Goal: Task Accomplishment & Management: Manage account settings

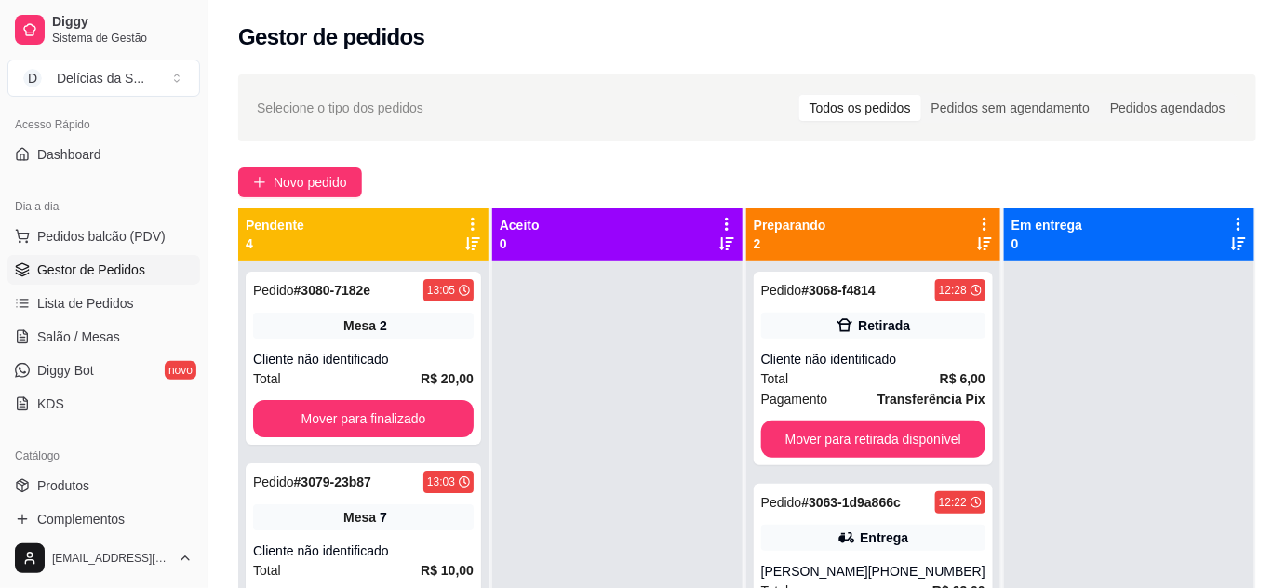
scroll to position [168, 0]
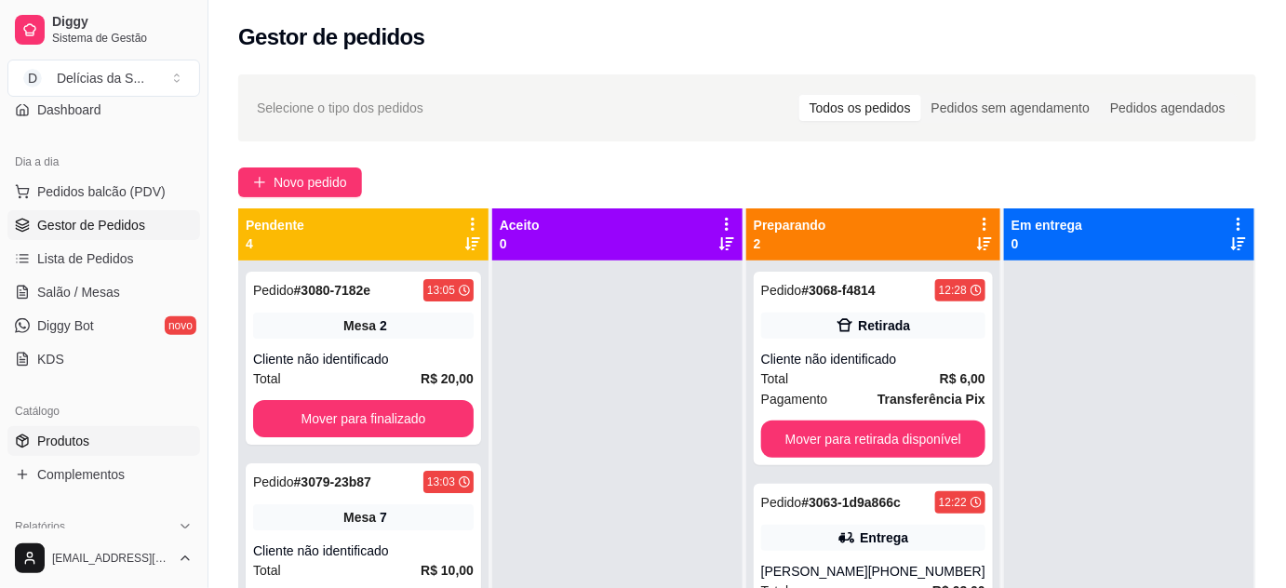
click at [94, 441] on link "Produtos" at bounding box center [103, 441] width 193 height 30
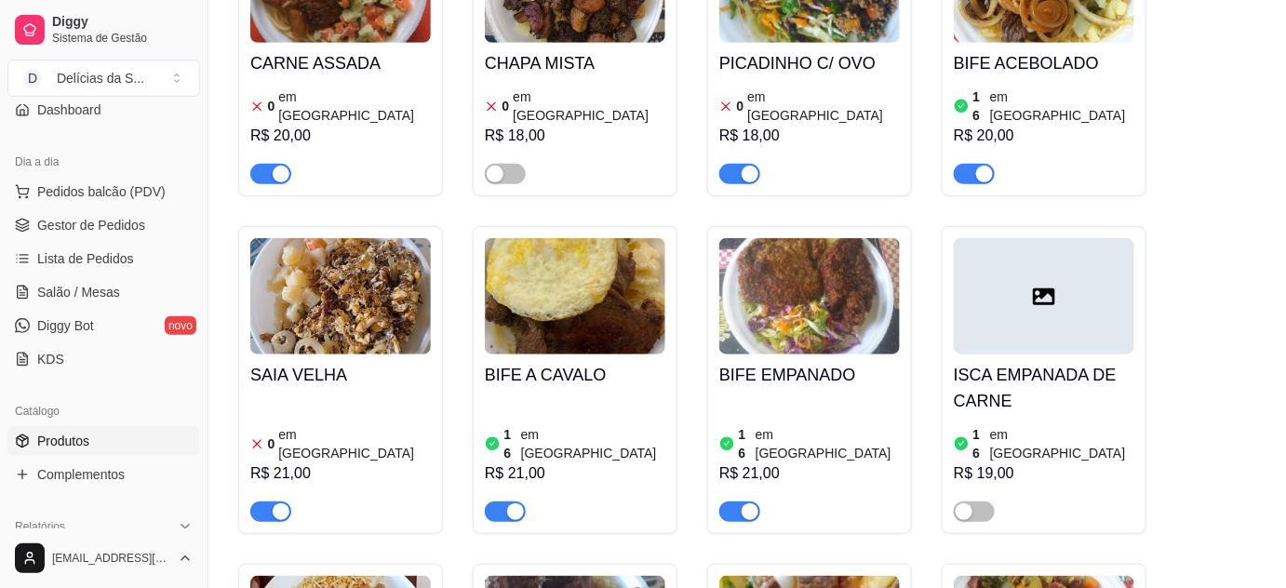
scroll to position [338, 0]
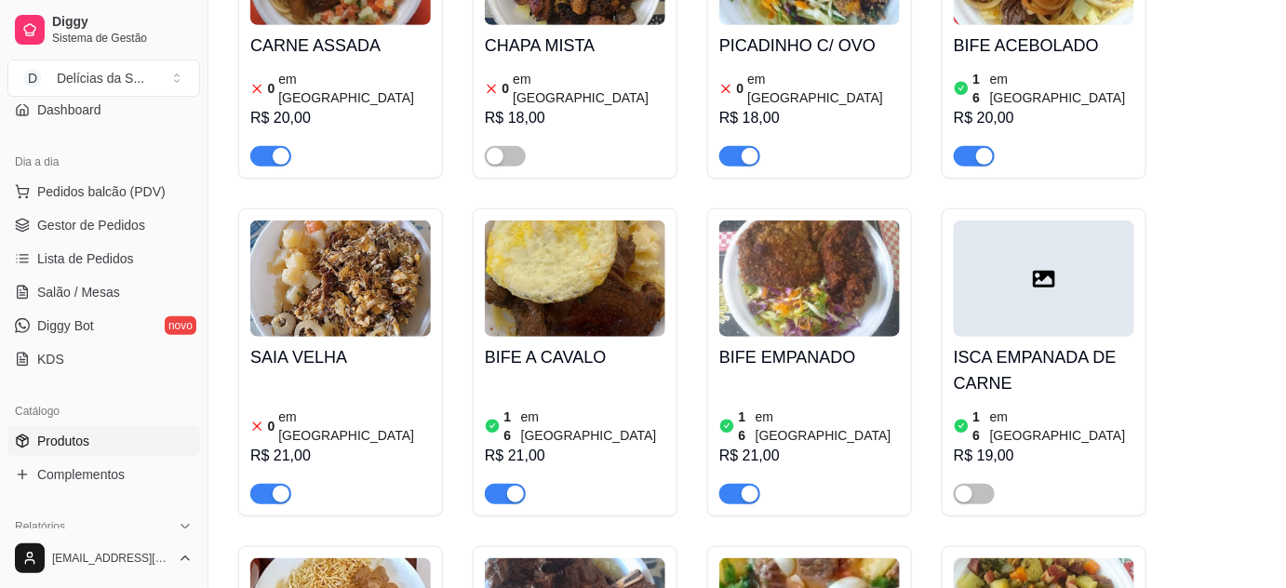
click at [372, 291] on img at bounding box center [340, 279] width 181 height 116
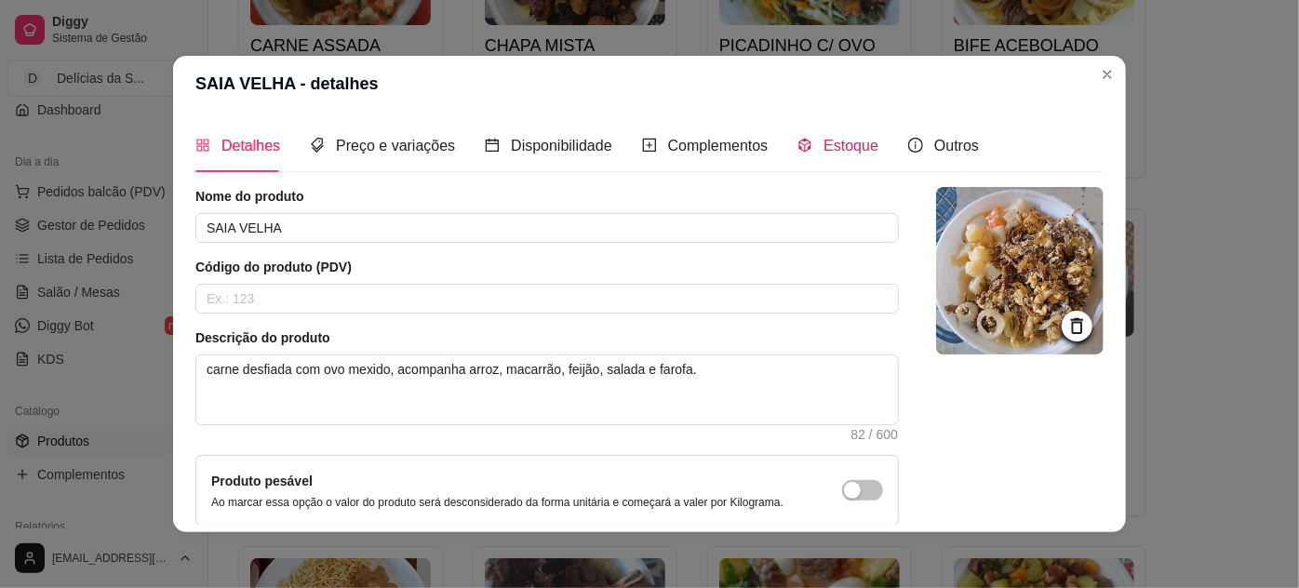
click at [824, 141] on span "Estoque" at bounding box center [851, 146] width 55 height 16
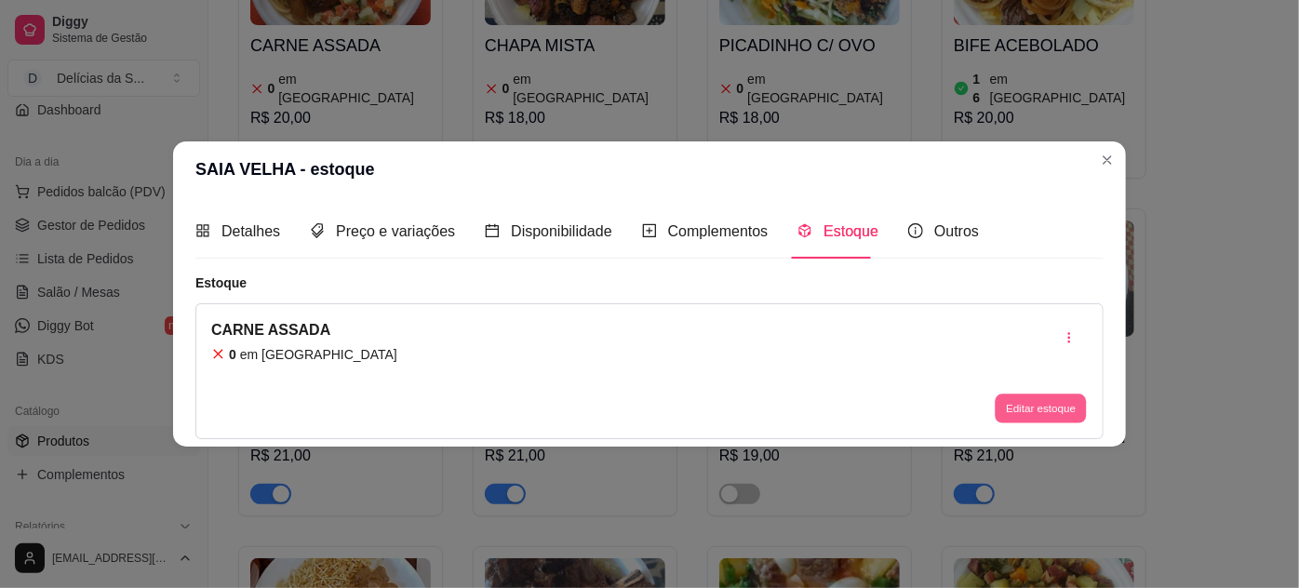
click at [1031, 403] on button "Editar estoque" at bounding box center [1040, 408] width 91 height 29
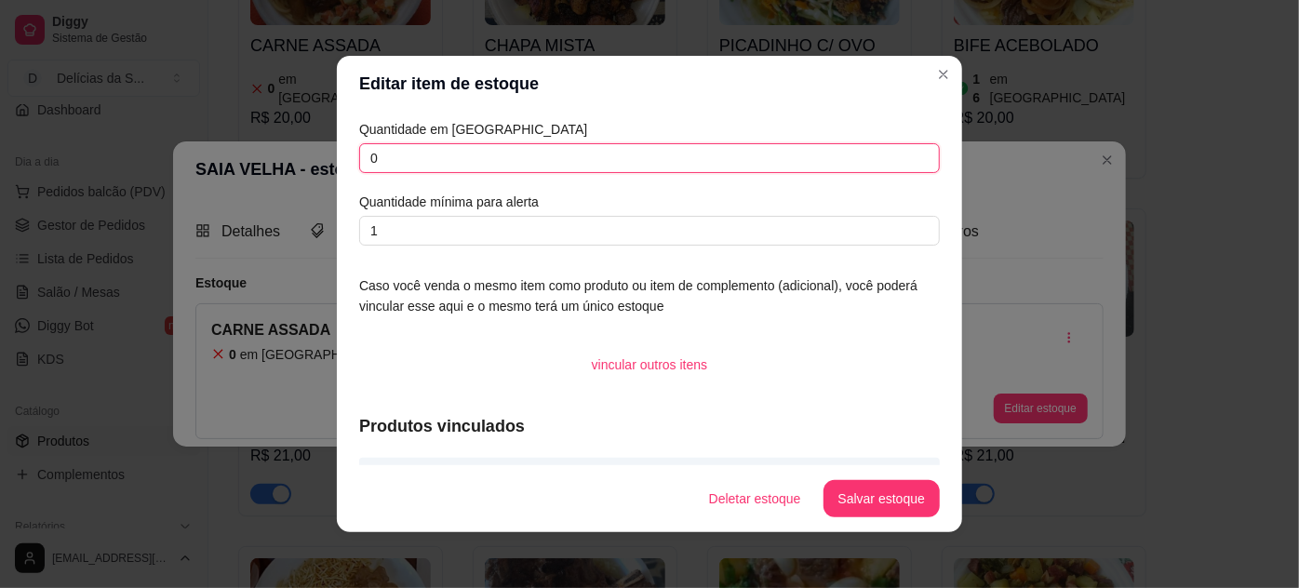
click at [478, 168] on input "0" at bounding box center [649, 158] width 581 height 30
type input "1"
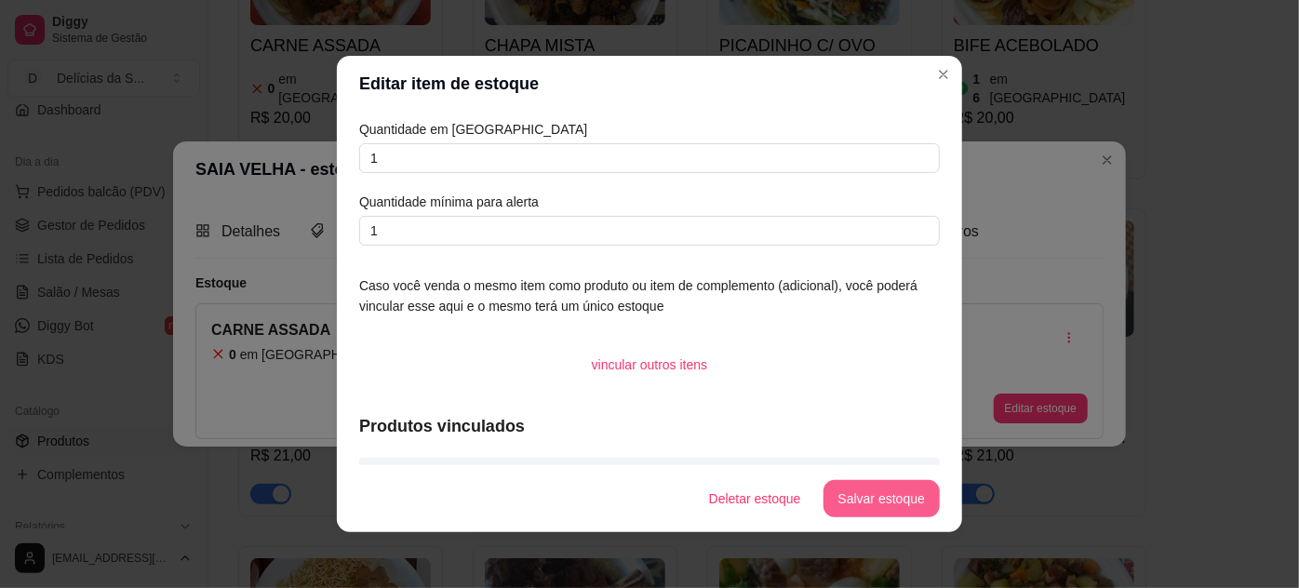
click at [918, 498] on button "Salvar estoque" at bounding box center [882, 498] width 116 height 37
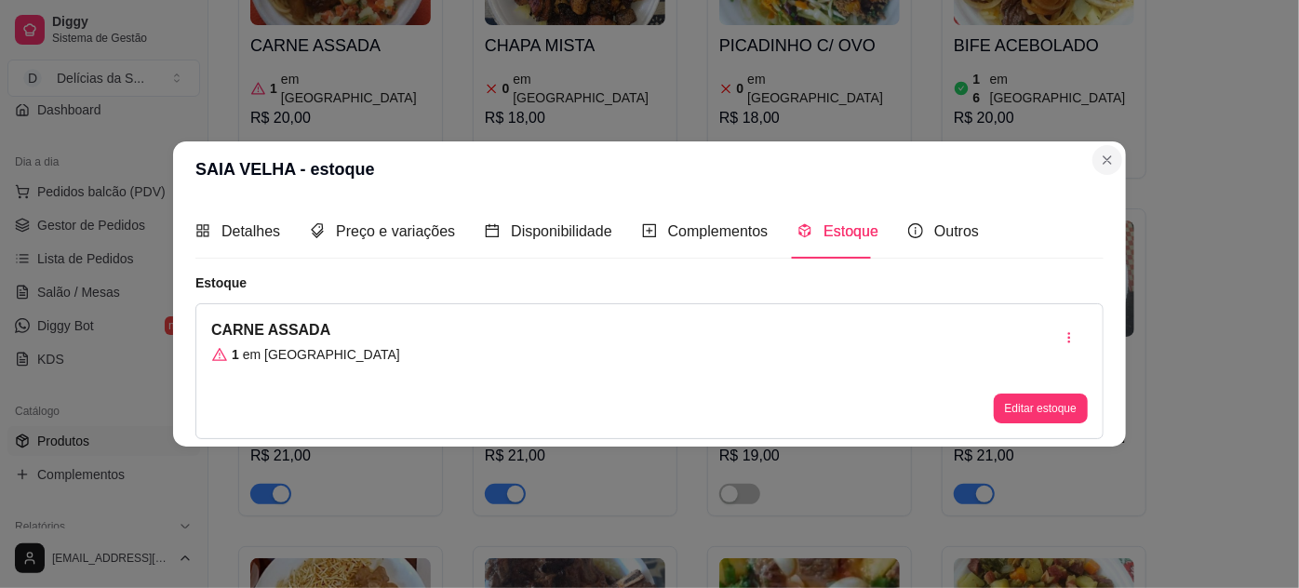
drag, startPoint x: 1118, startPoint y: 176, endPoint x: 1108, endPoint y: 163, distance: 16.6
click at [1114, 173] on section "SAIA VELHA - estoque Detalhes Preço e variações Disponibilidade Complementos Es…" at bounding box center [649, 293] width 953 height 304
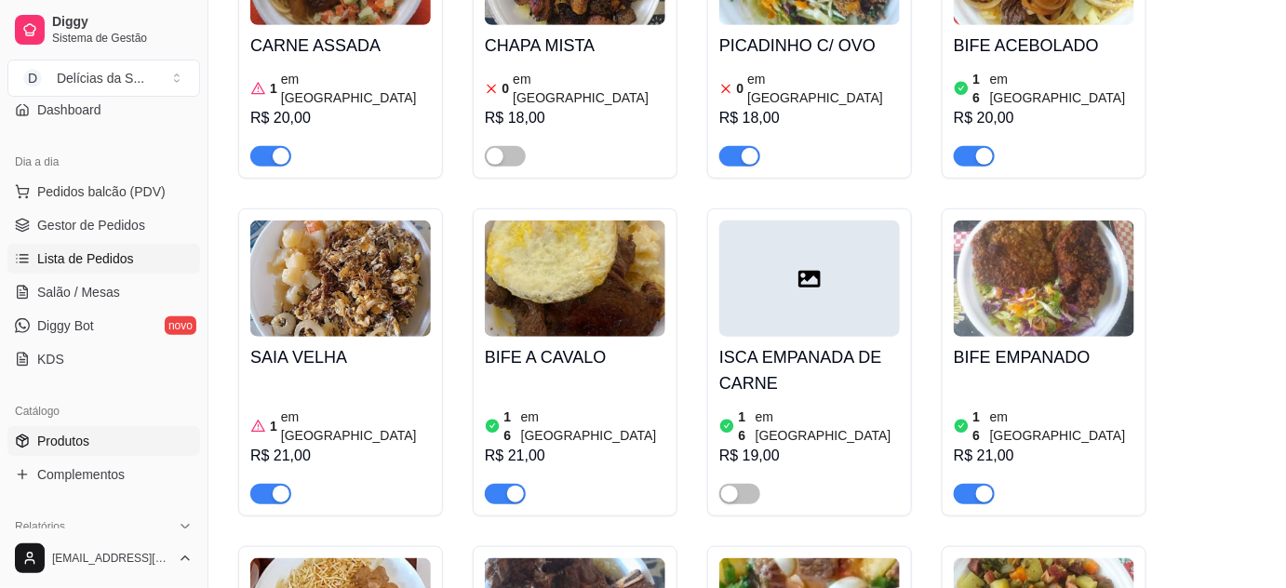
click at [82, 255] on span "Lista de Pedidos" at bounding box center [85, 258] width 97 height 19
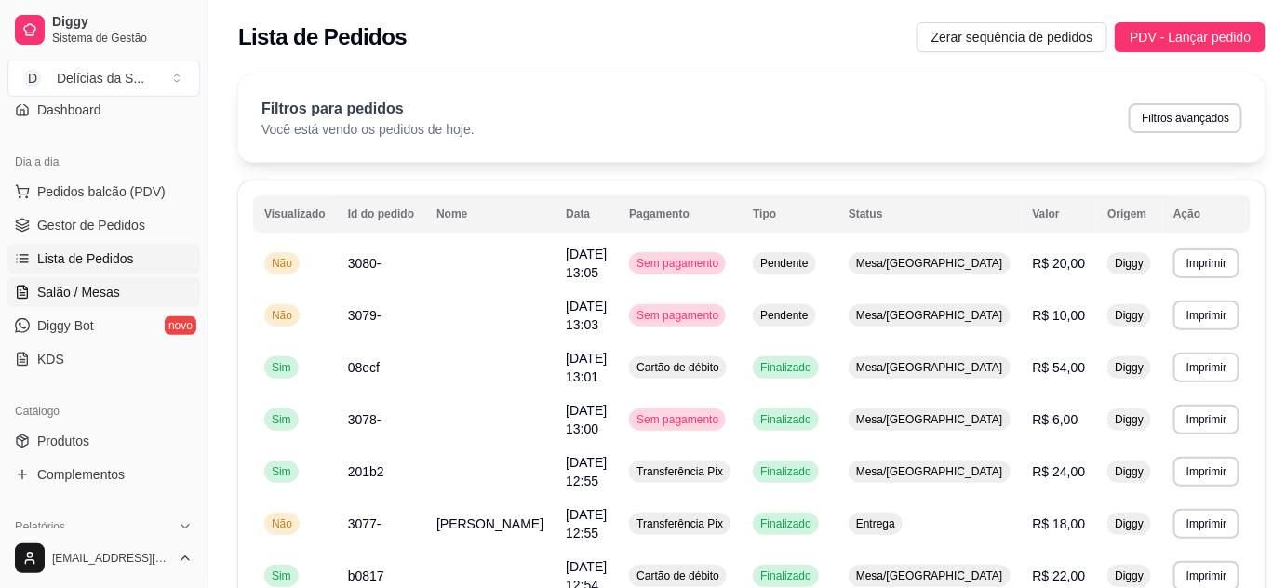
click at [114, 284] on span "Salão / Mesas" at bounding box center [78, 292] width 83 height 19
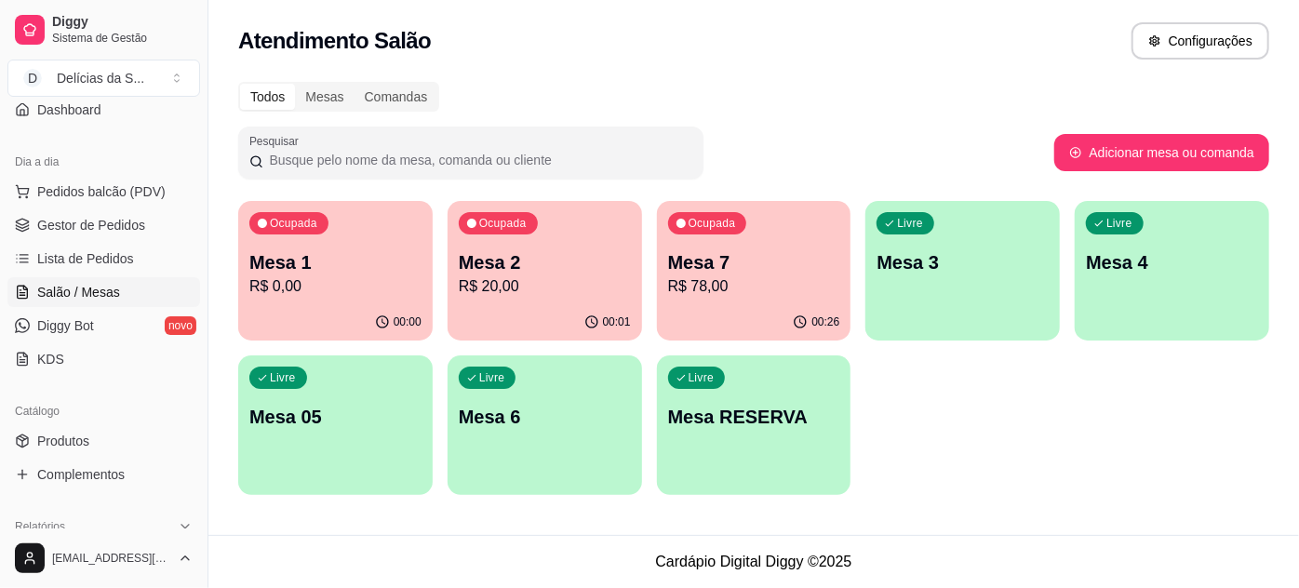
click at [328, 263] on p "Mesa 1" at bounding box center [335, 262] width 172 height 26
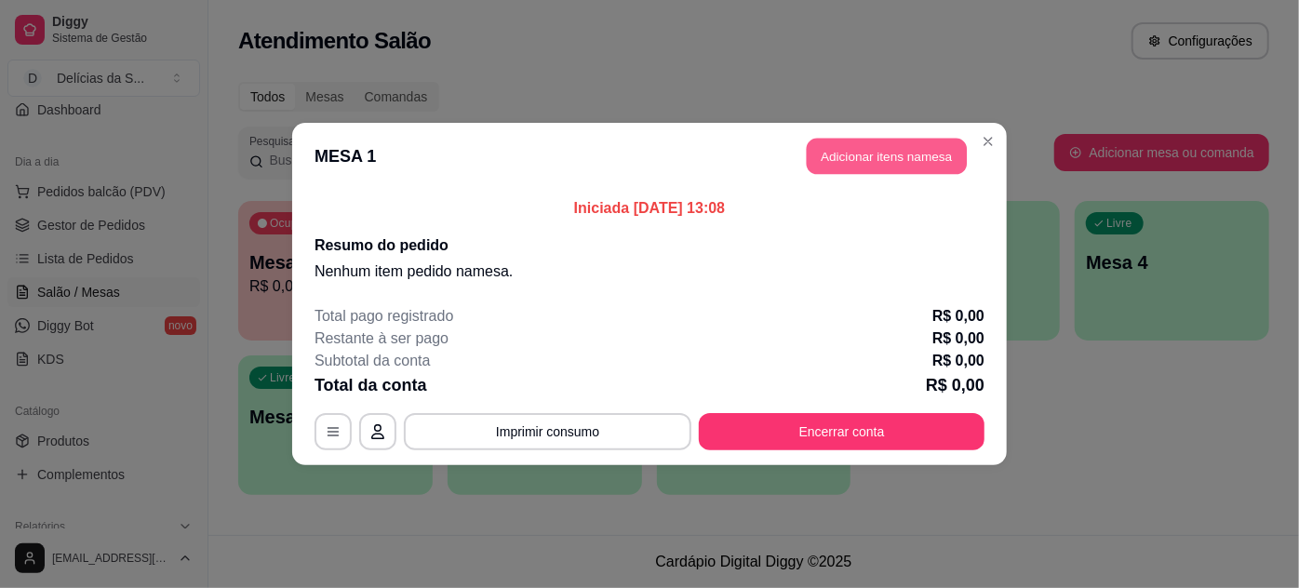
click at [880, 156] on button "Adicionar itens na mesa" at bounding box center [887, 157] width 160 height 36
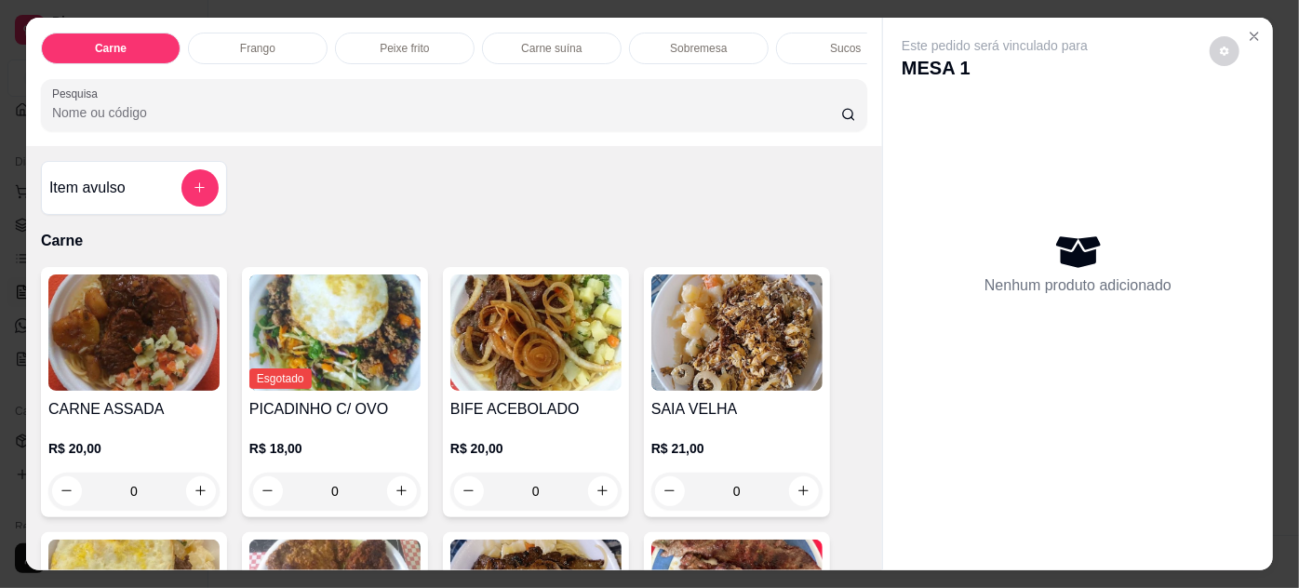
click at [754, 335] on img at bounding box center [737, 333] width 171 height 116
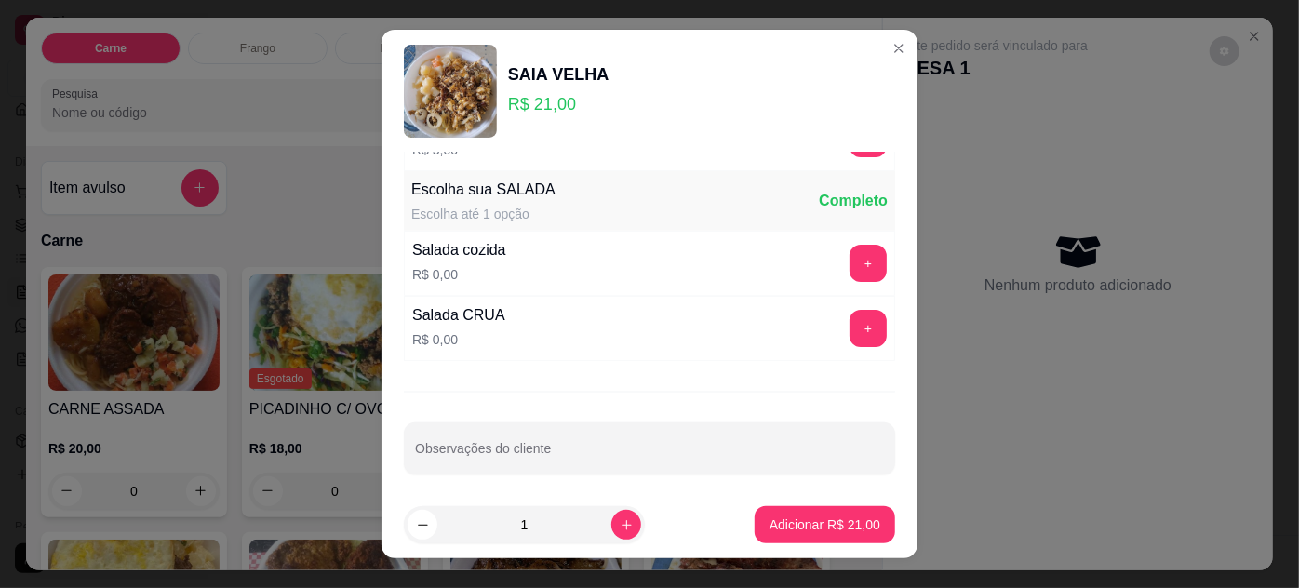
scroll to position [185, 0]
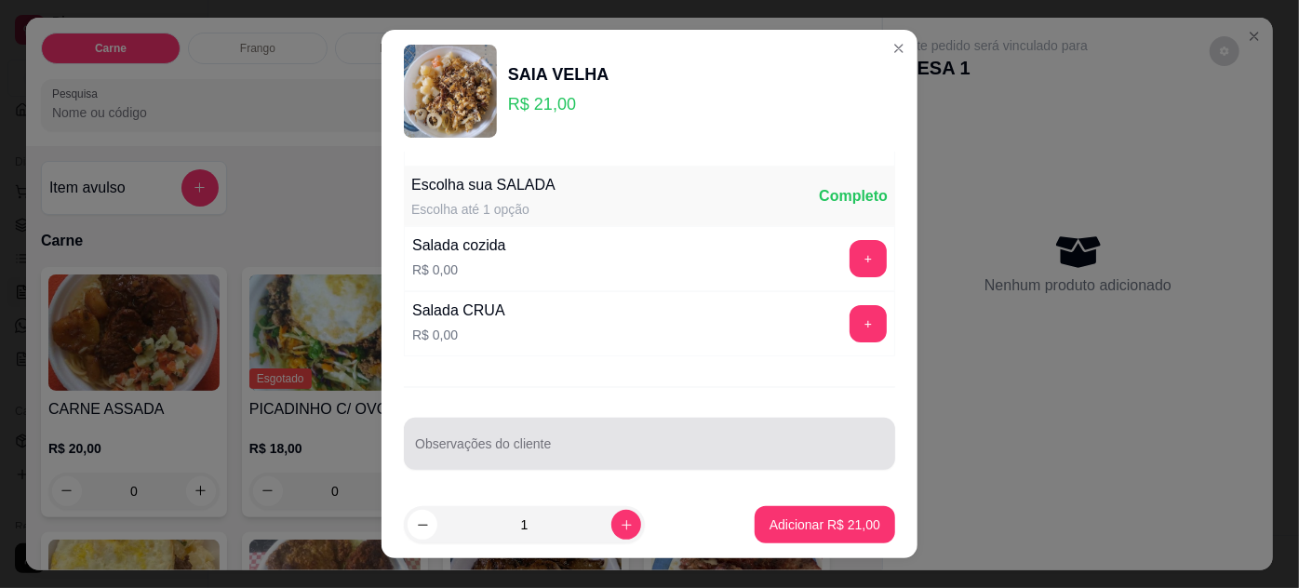
click at [577, 442] on input "Observações do cliente" at bounding box center [649, 451] width 469 height 19
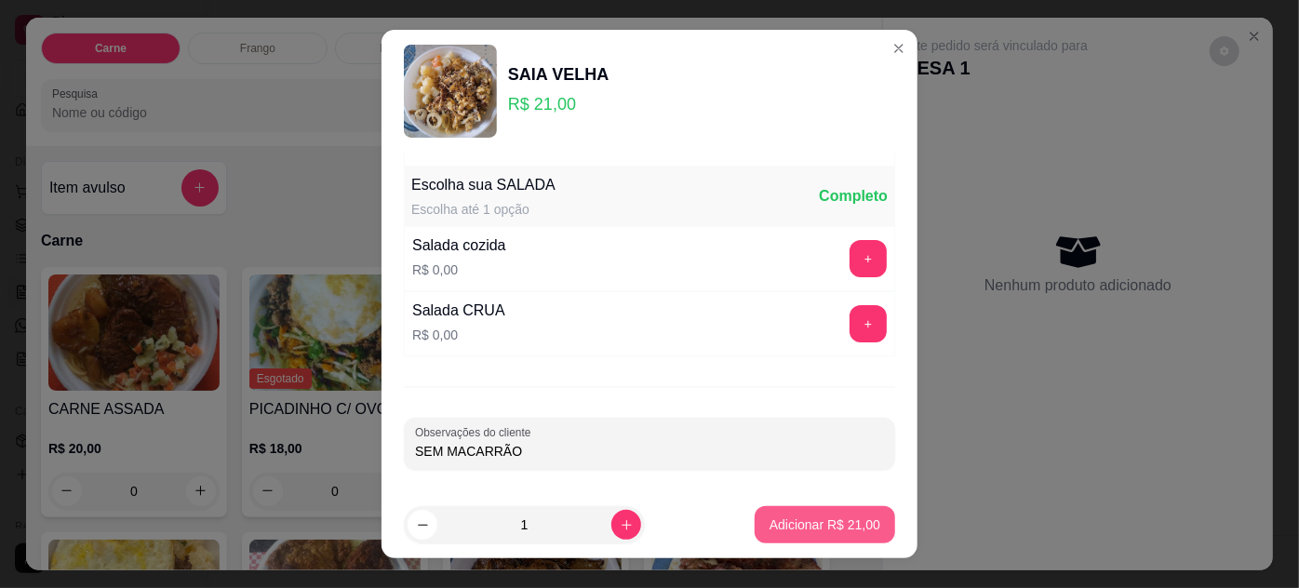
type input "SEM MACARRÃO"
click at [806, 519] on p "Adicionar R$ 21,00" at bounding box center [826, 526] width 108 height 18
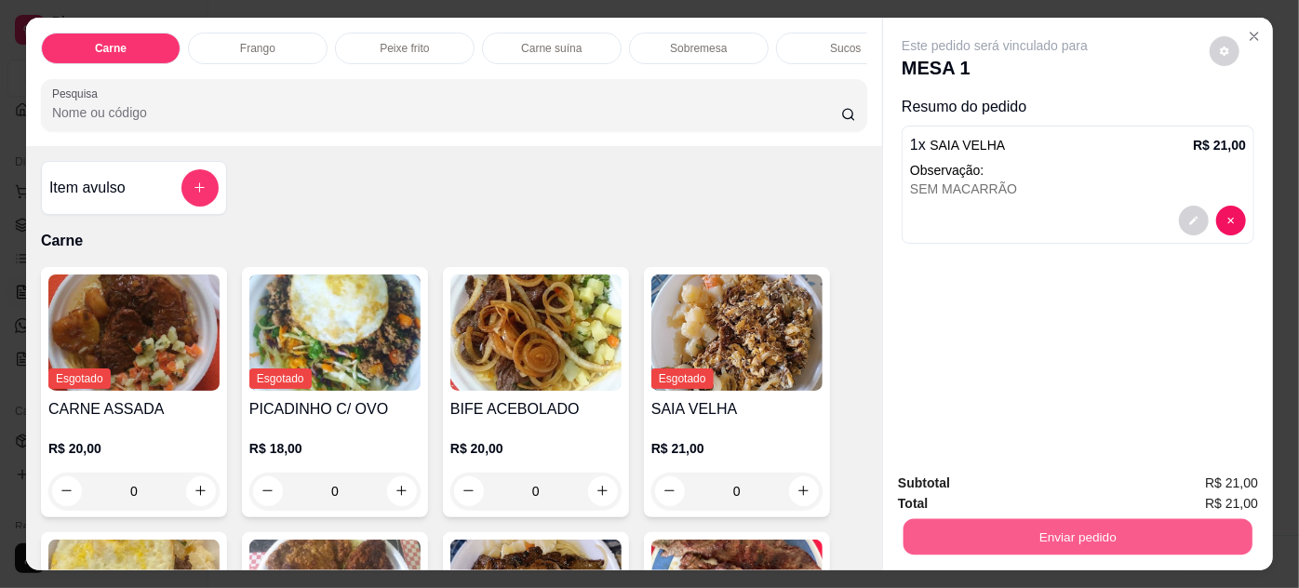
click at [1110, 534] on button "Enviar pedido" at bounding box center [1078, 537] width 349 height 36
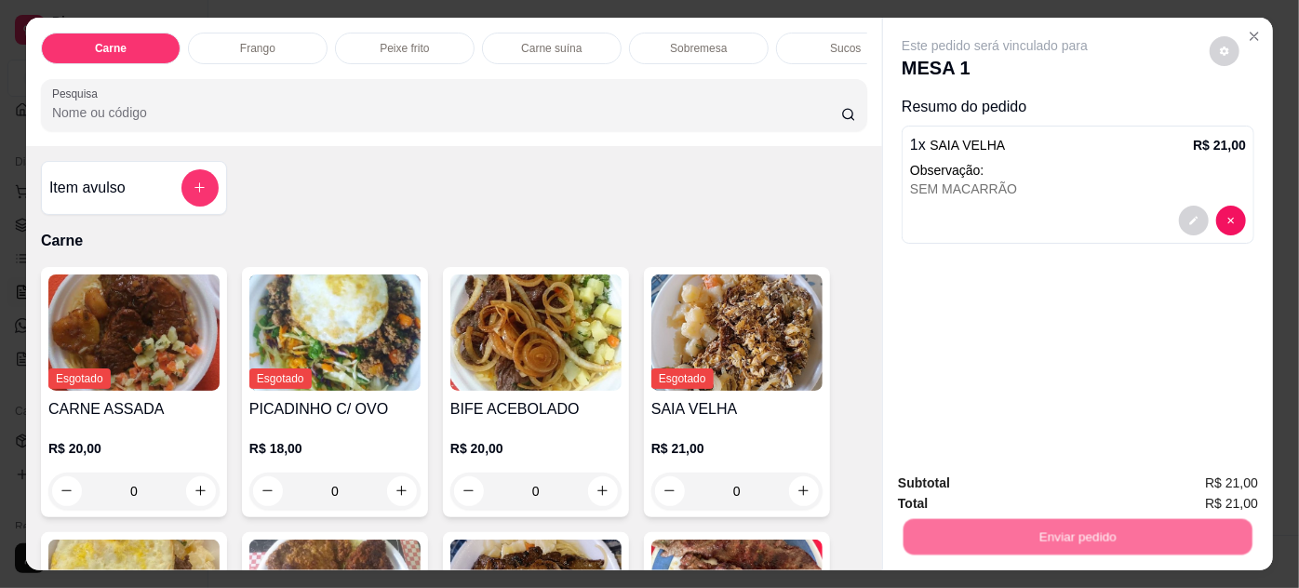
click at [1034, 478] on button "Não registrar e enviar pedido" at bounding box center [1017, 484] width 194 height 35
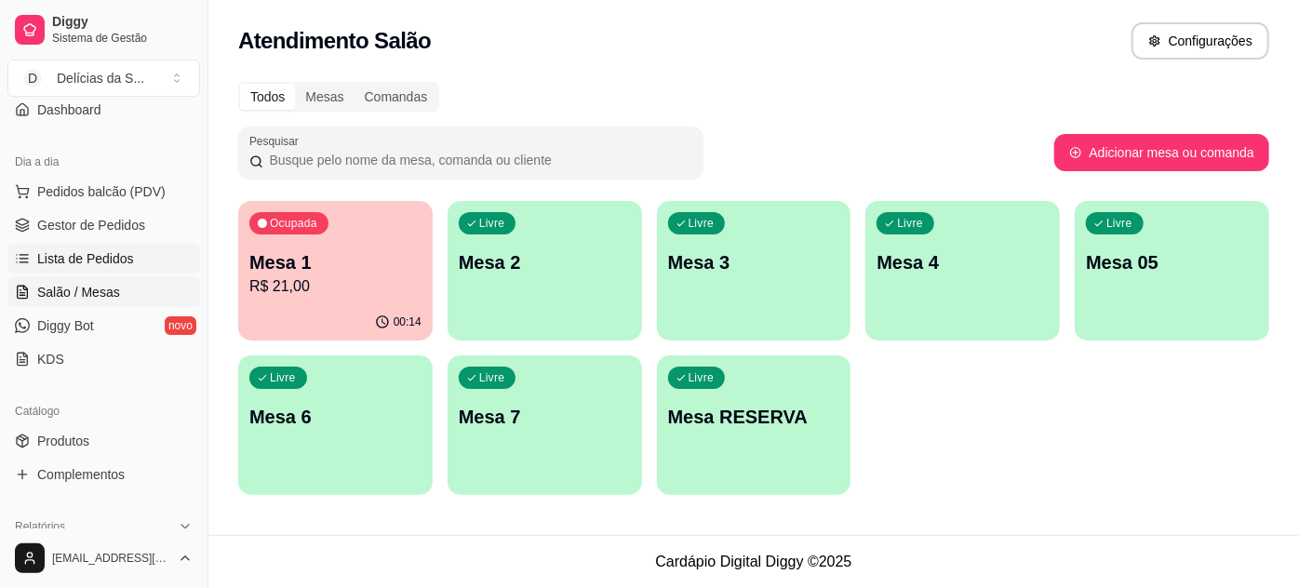
click at [84, 254] on span "Lista de Pedidos" at bounding box center [85, 258] width 97 height 19
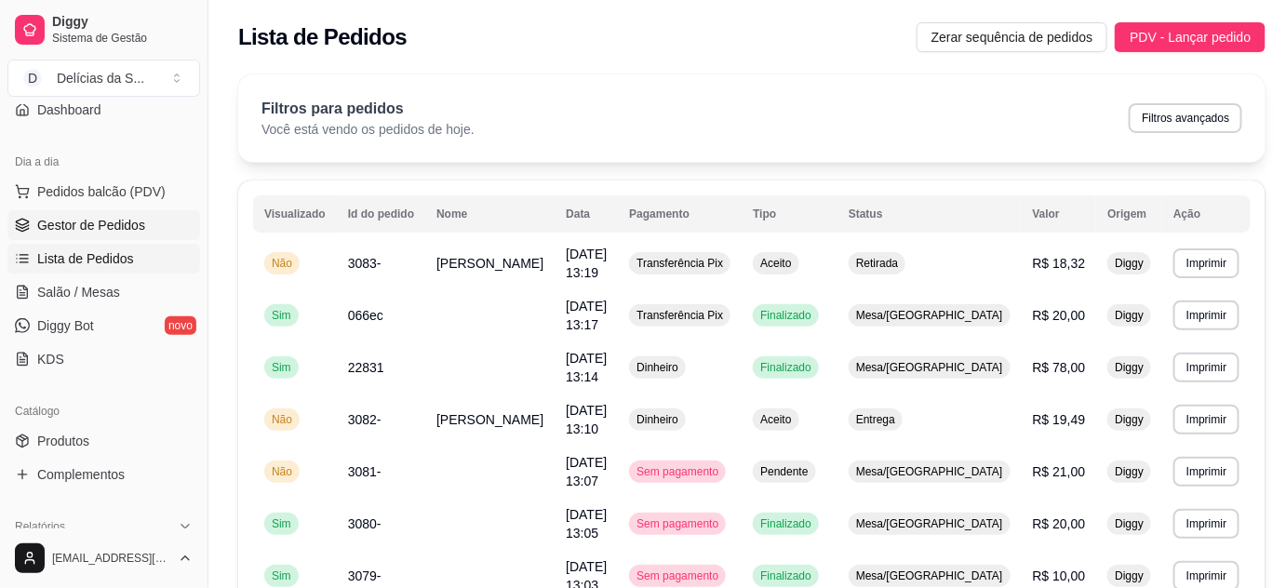
click at [121, 224] on span "Gestor de Pedidos" at bounding box center [91, 225] width 108 height 19
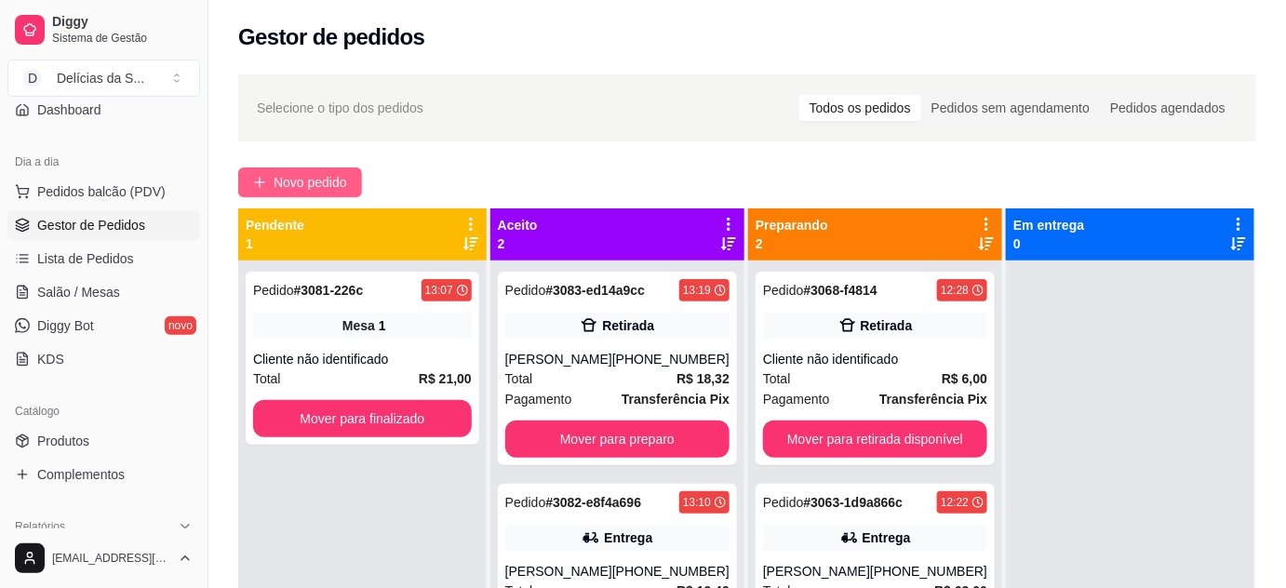
click at [305, 185] on span "Novo pedido" at bounding box center [311, 182] width 74 height 20
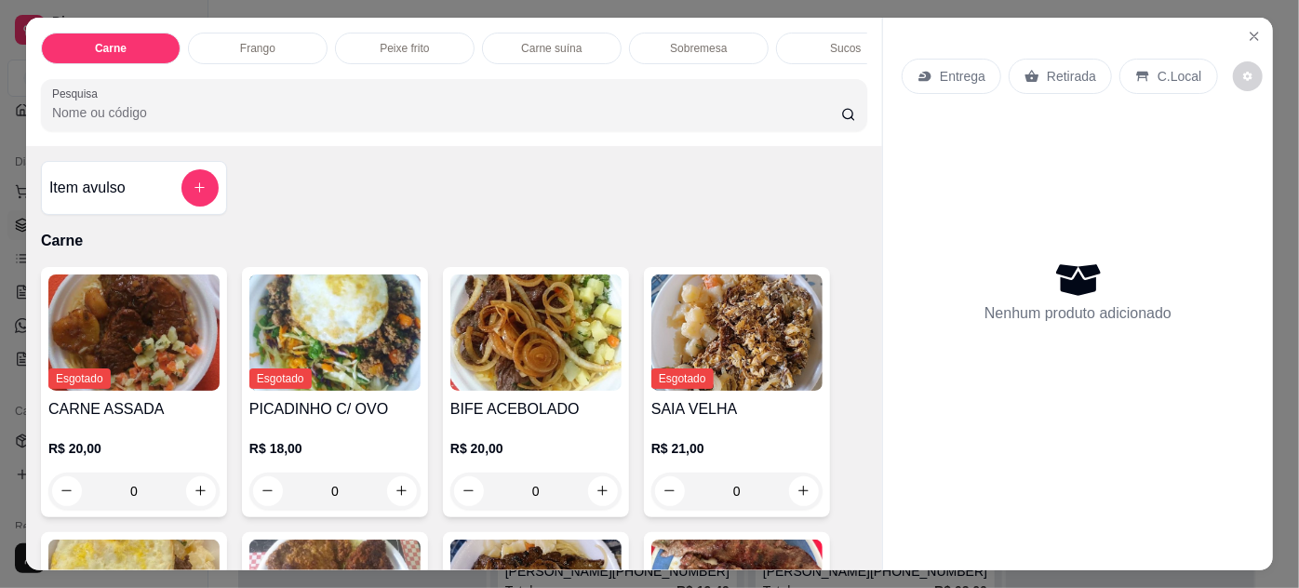
click at [517, 326] on img at bounding box center [535, 333] width 171 height 116
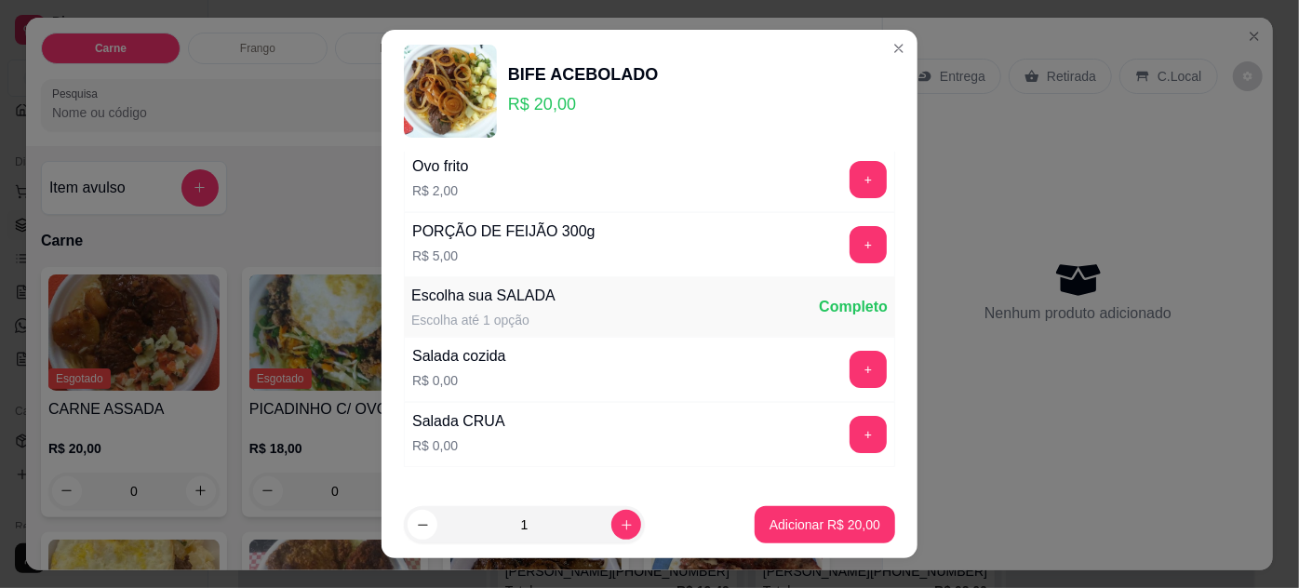
scroll to position [185, 0]
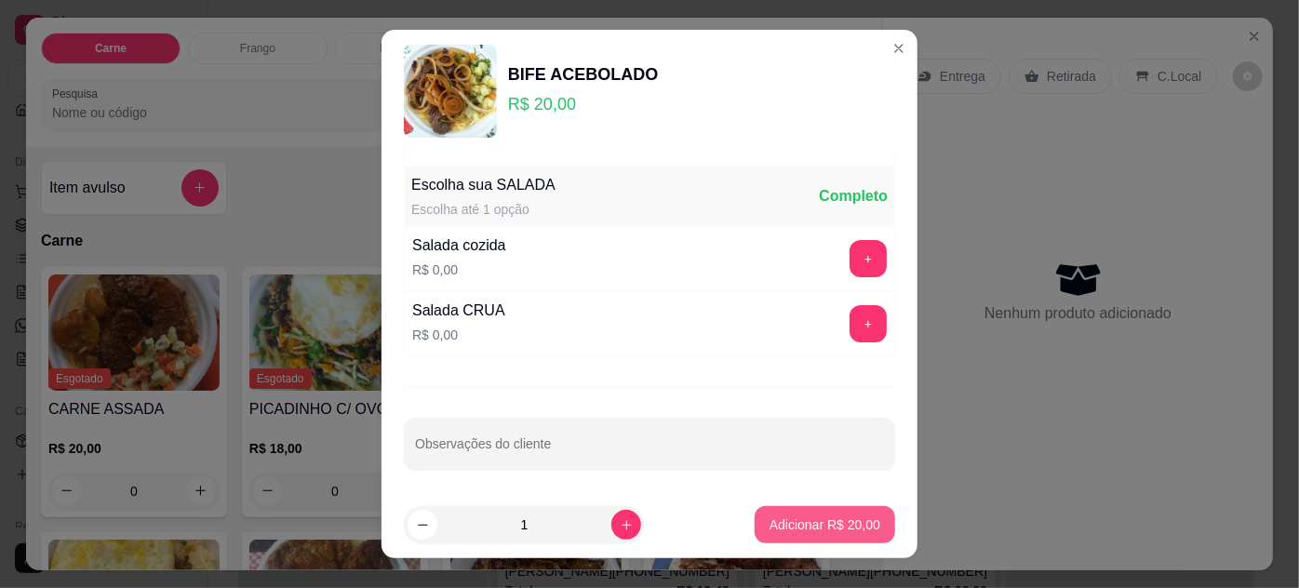
click at [819, 523] on p "Adicionar R$ 20,00" at bounding box center [825, 525] width 111 height 19
type input "1"
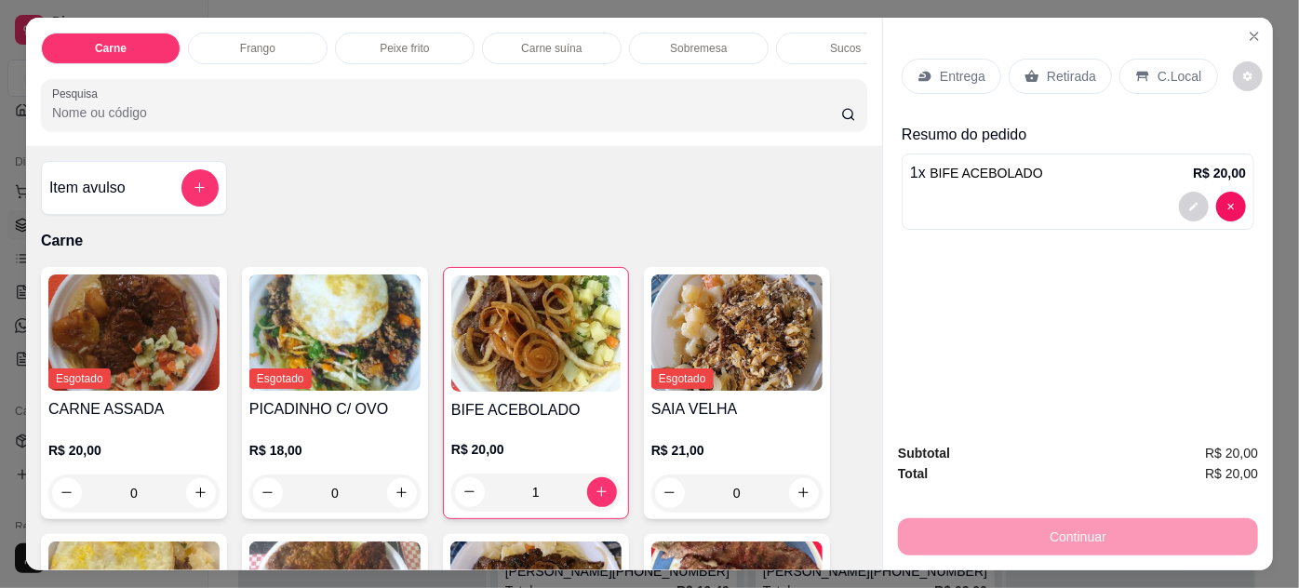
drag, startPoint x: 1067, startPoint y: 67, endPoint x: 1074, endPoint y: 100, distance: 33.4
click at [1065, 71] on p "Retirada" at bounding box center [1071, 76] width 49 height 19
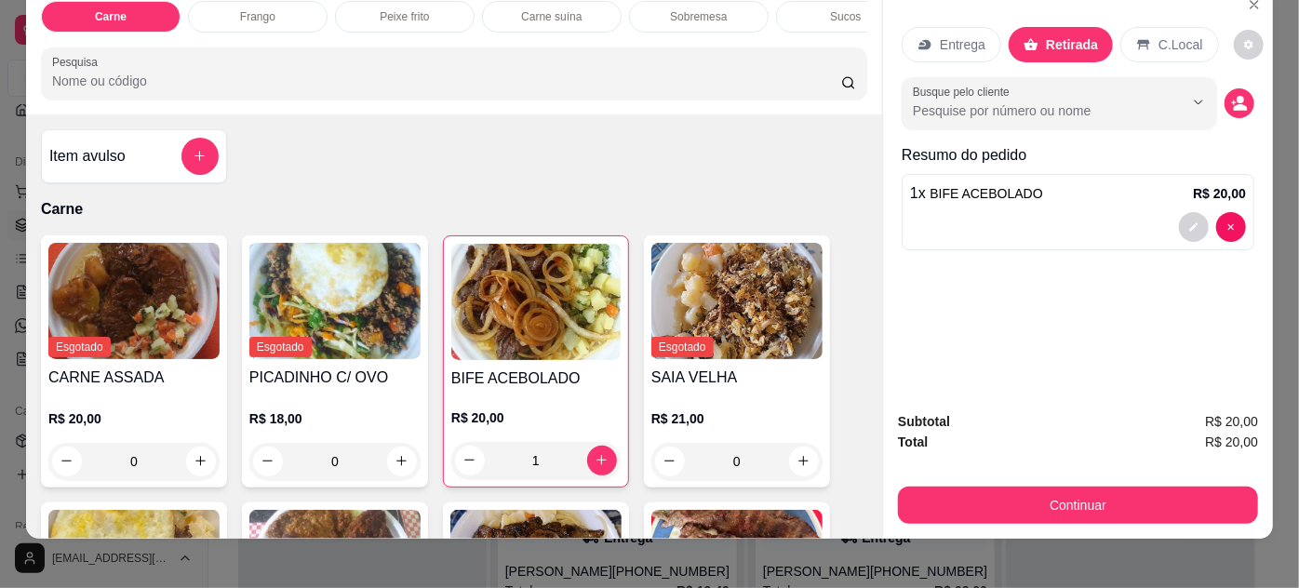
scroll to position [47, 0]
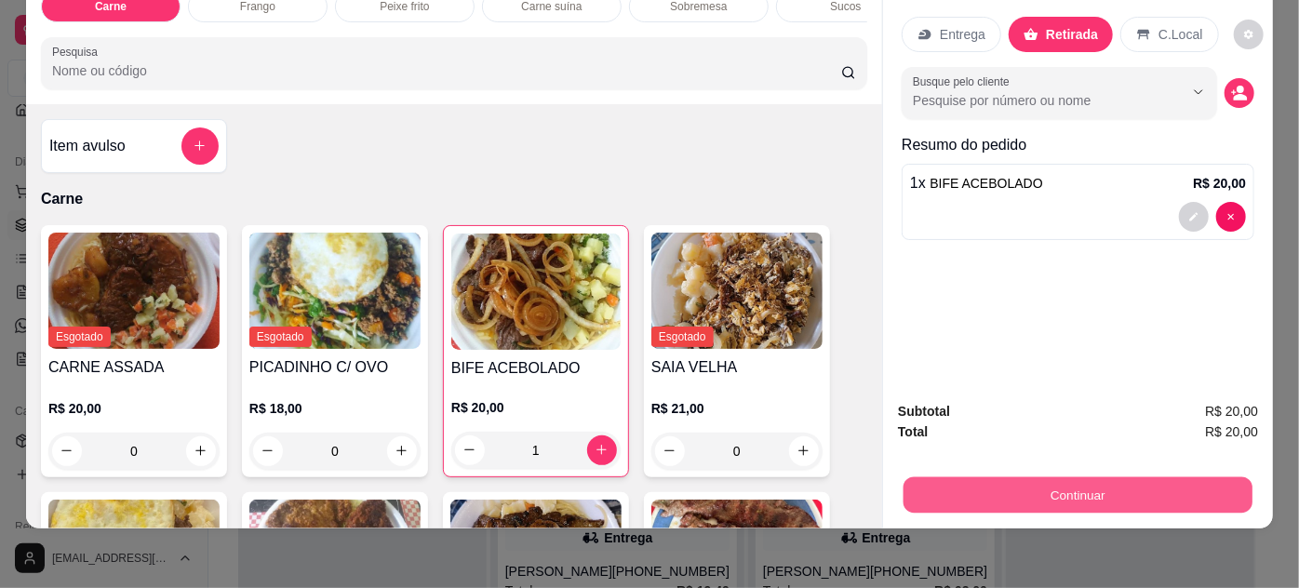
click at [1089, 477] on button "Continuar" at bounding box center [1078, 495] width 349 height 36
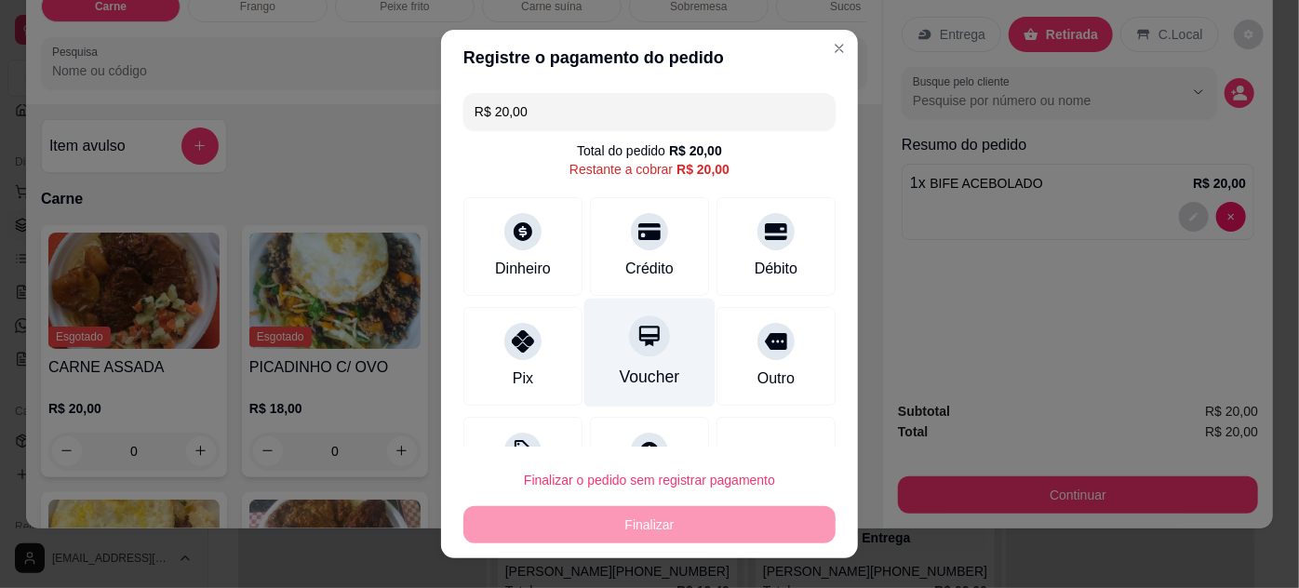
drag, startPoint x: 507, startPoint y: 329, endPoint x: 615, endPoint y: 321, distance: 108.3
click at [512, 330] on icon at bounding box center [523, 341] width 22 height 22
type input "R$ 0,00"
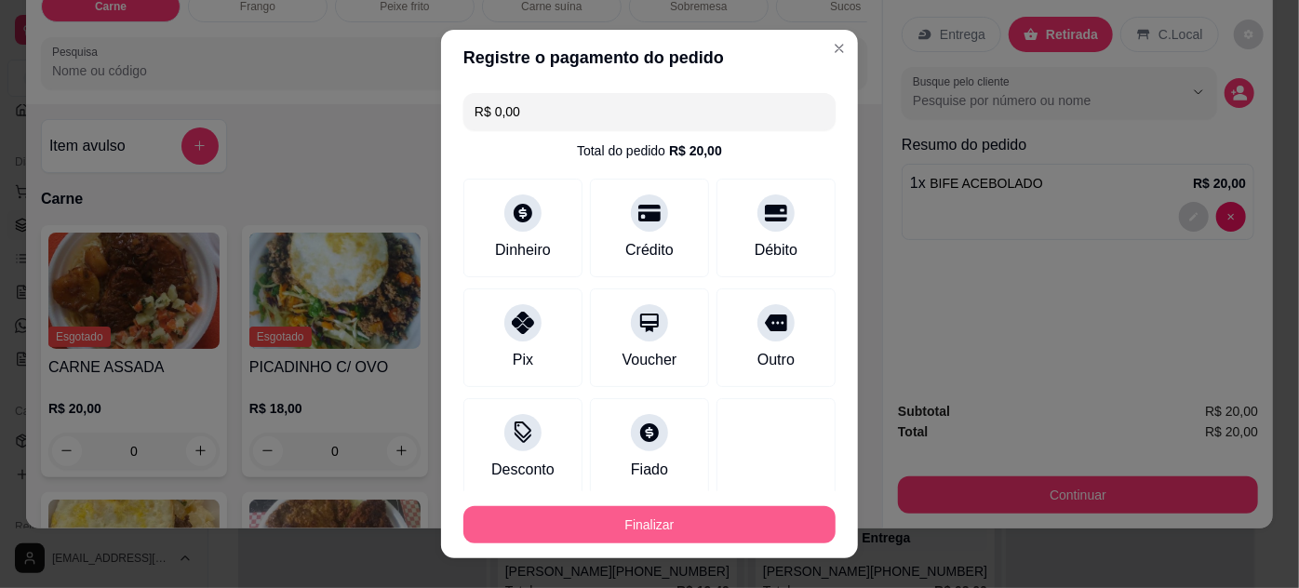
click at [712, 528] on button "Finalizar" at bounding box center [650, 524] width 372 height 37
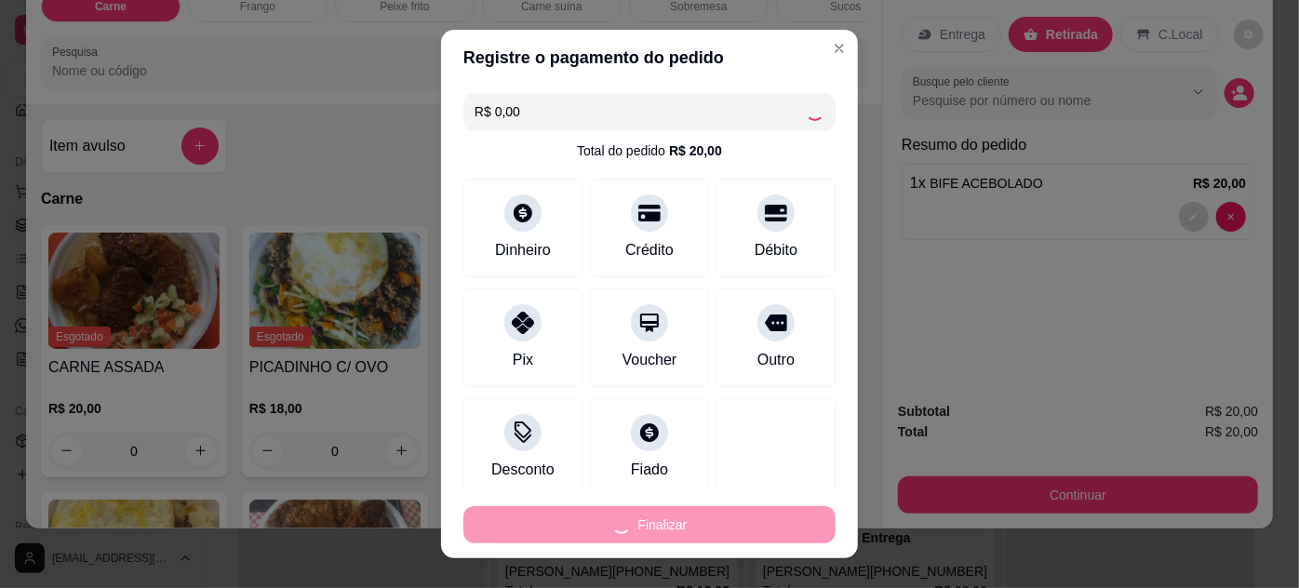
type input "0"
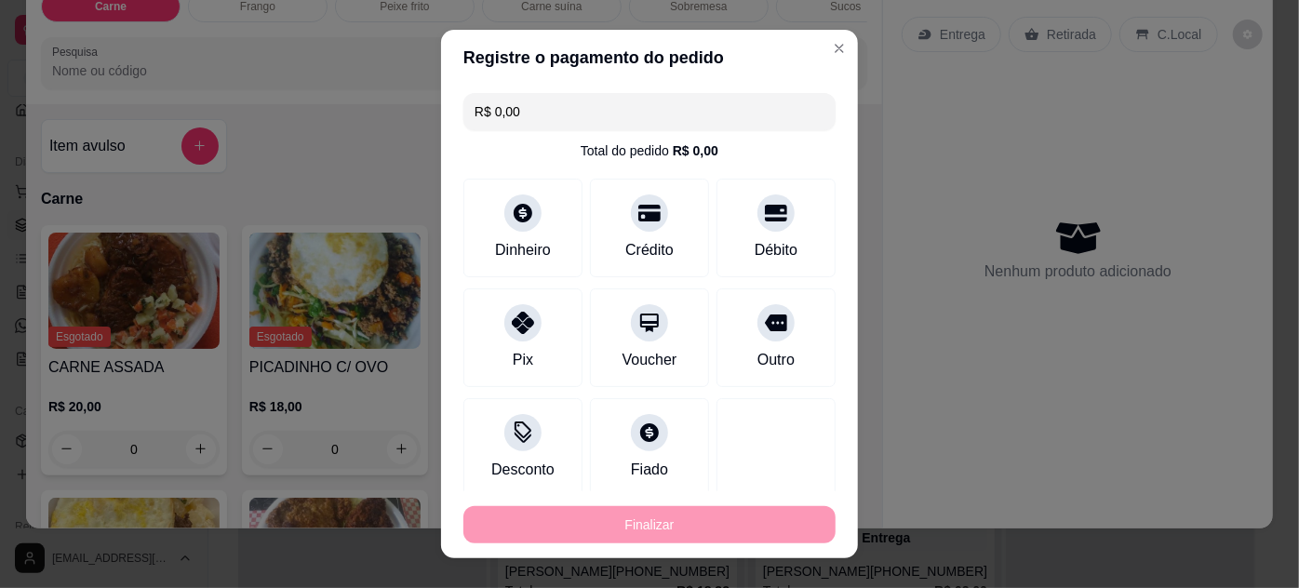
type input "-R$ 20,00"
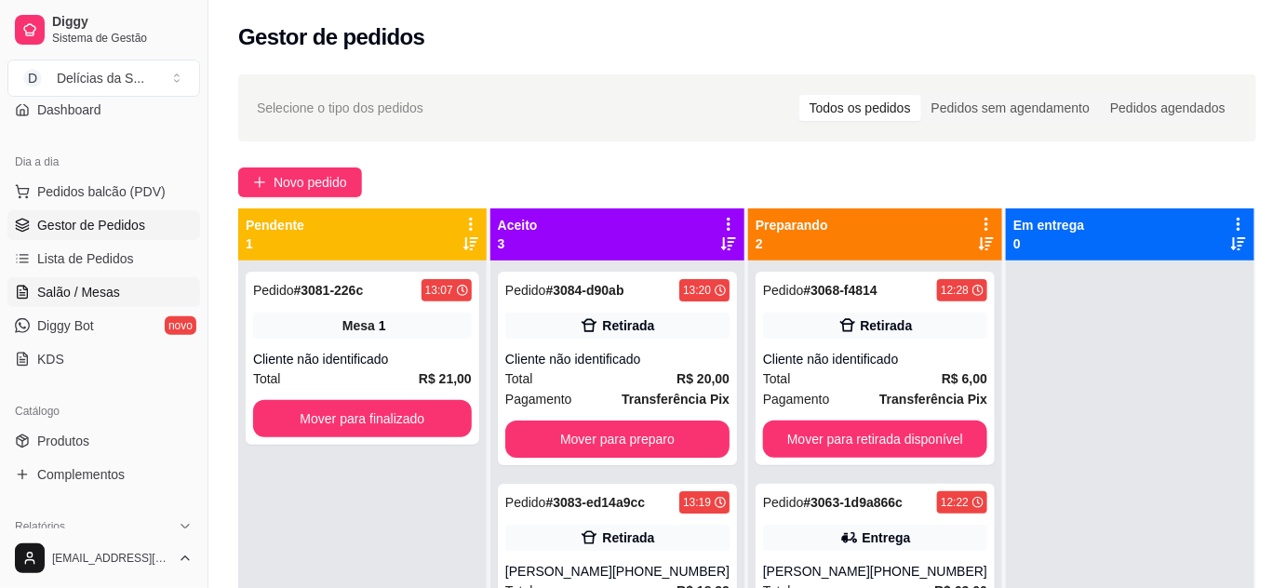
click at [97, 285] on span "Salão / Mesas" at bounding box center [78, 292] width 83 height 19
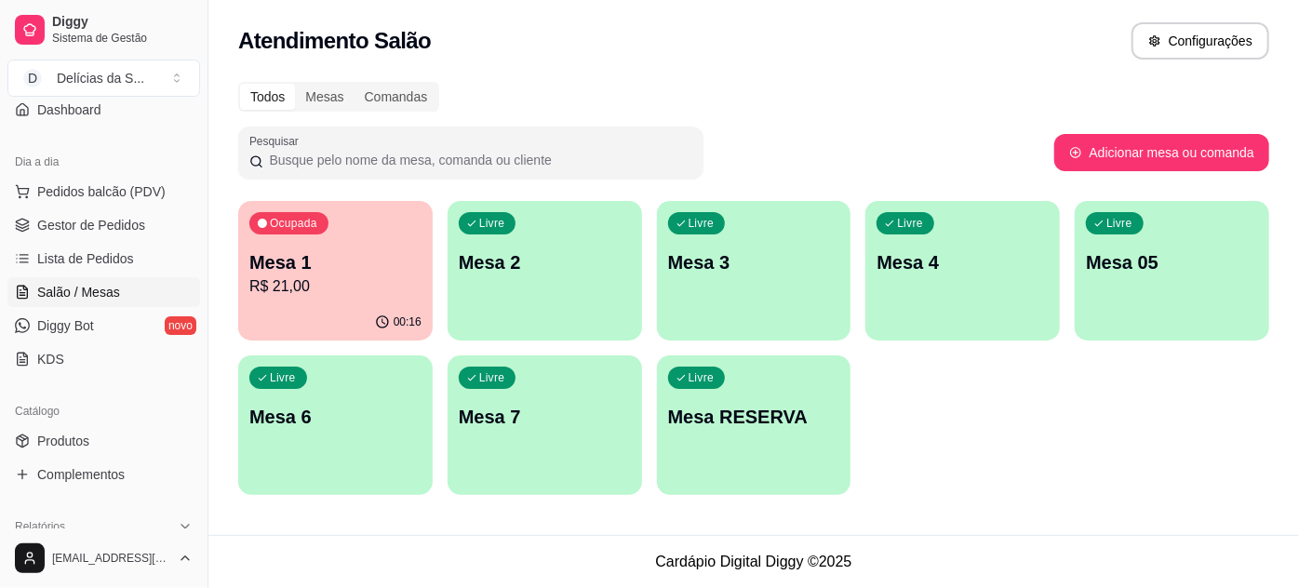
click at [315, 248] on div "Ocupada Mesa 1 R$ 21,00" at bounding box center [335, 252] width 195 height 103
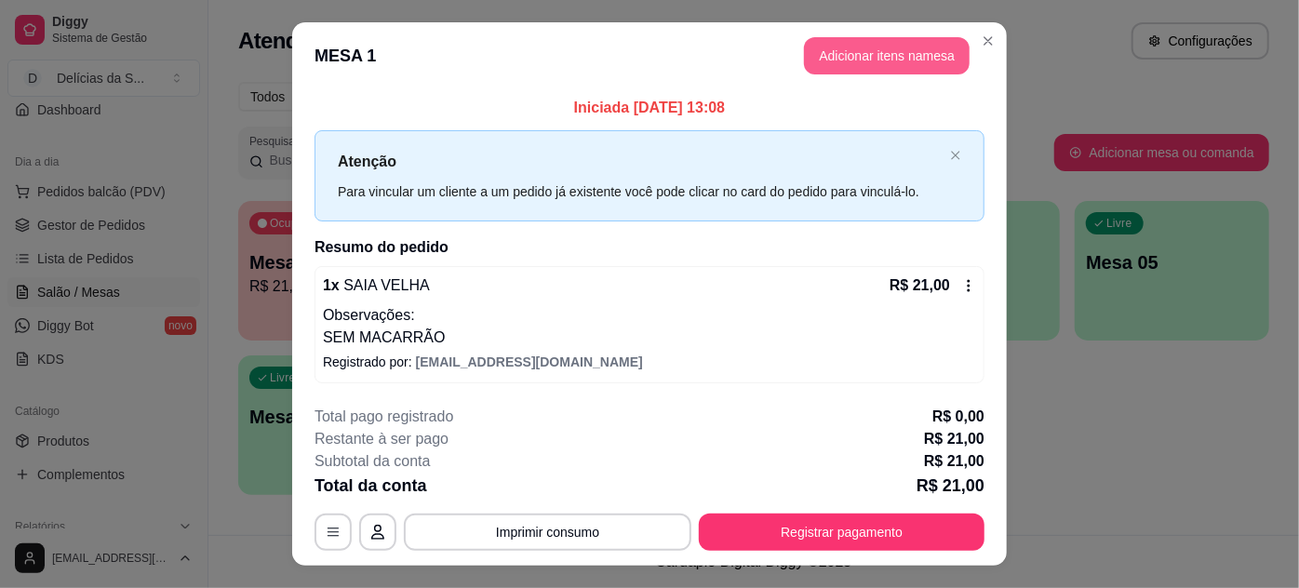
click at [844, 48] on button "Adicionar itens na mesa" at bounding box center [887, 55] width 166 height 37
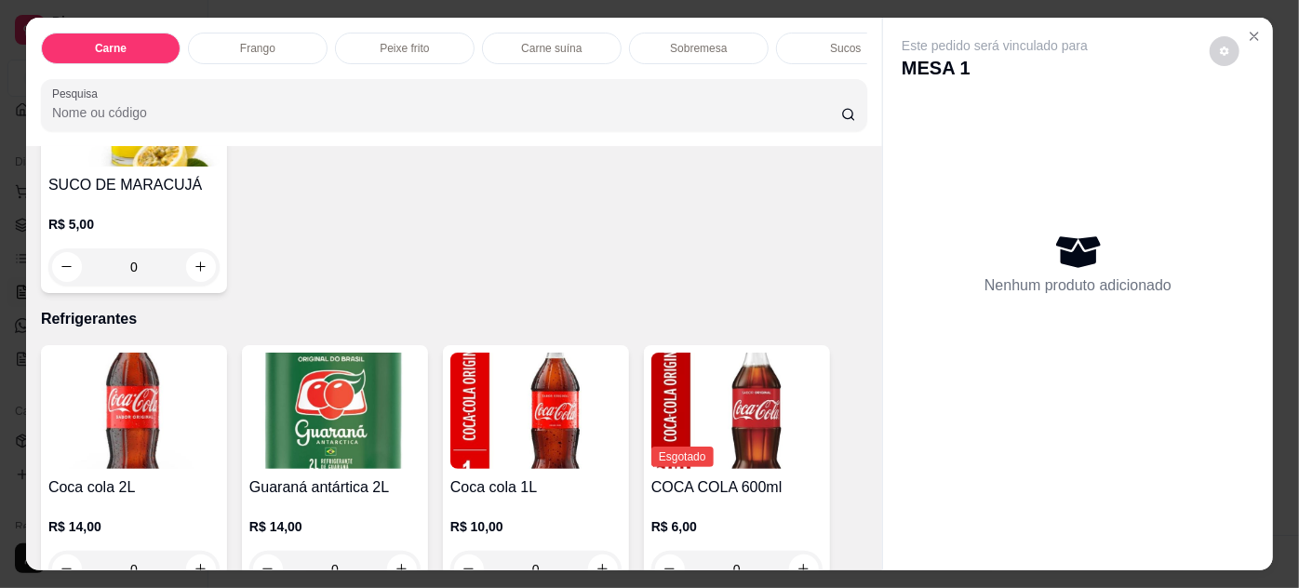
scroll to position [2313, 0]
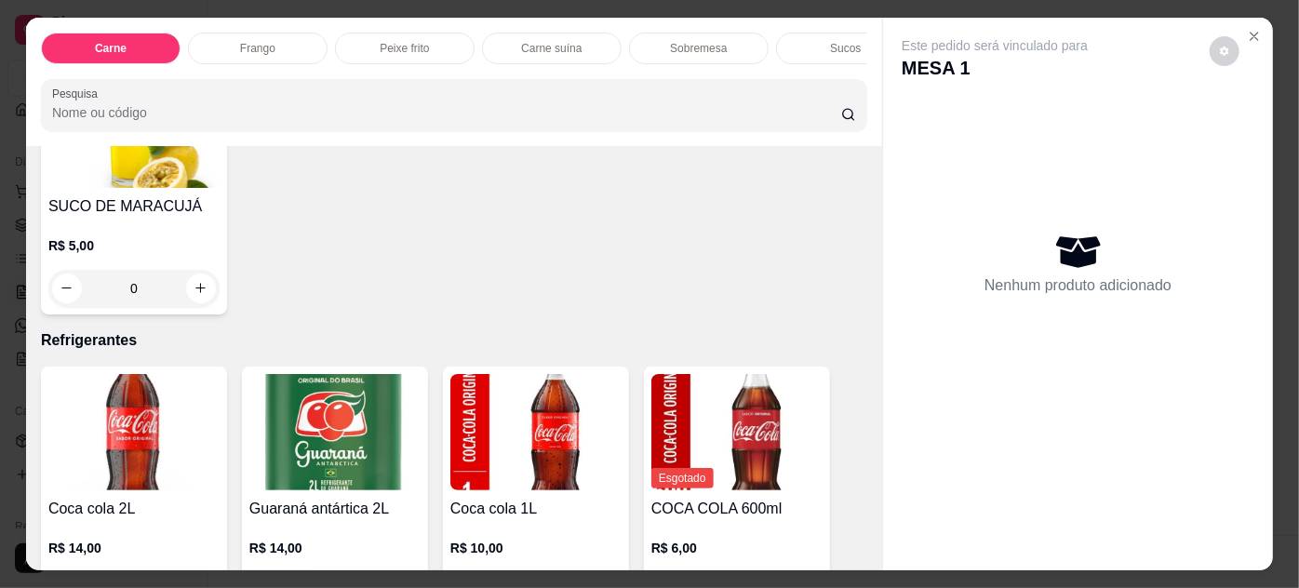
click at [83, 218] on div "R$ 5,00 0" at bounding box center [133, 262] width 171 height 89
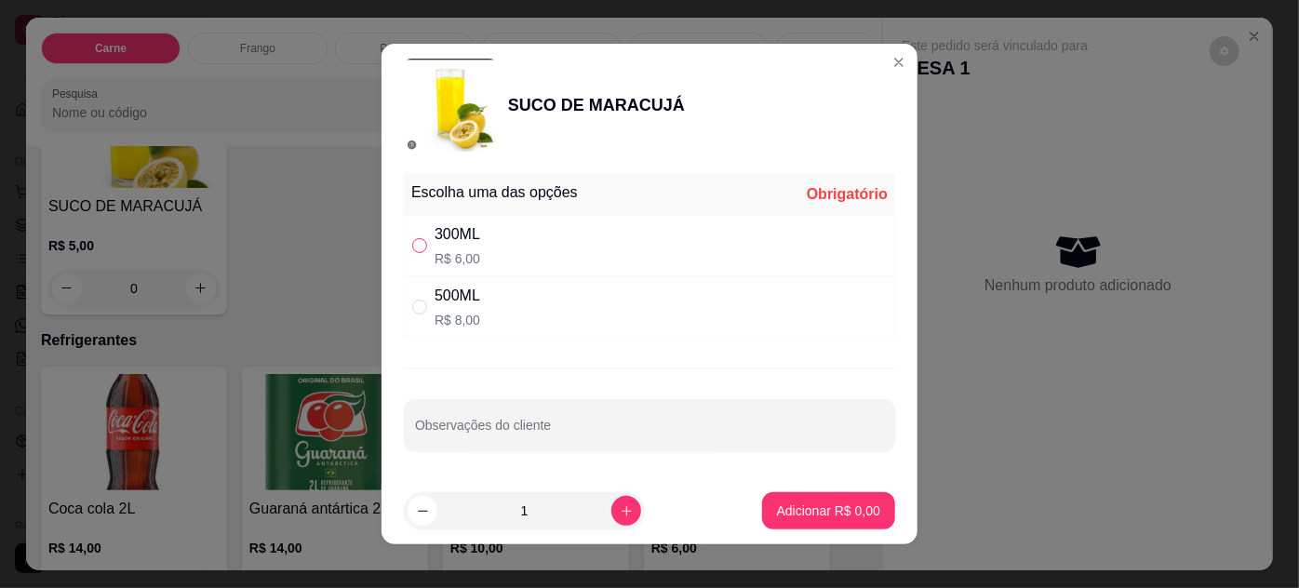
click at [412, 249] on input "" at bounding box center [419, 245] width 15 height 15
radio input "true"
click at [826, 504] on p "Adicionar R$ 6,00" at bounding box center [828, 511] width 103 height 19
type input "1"
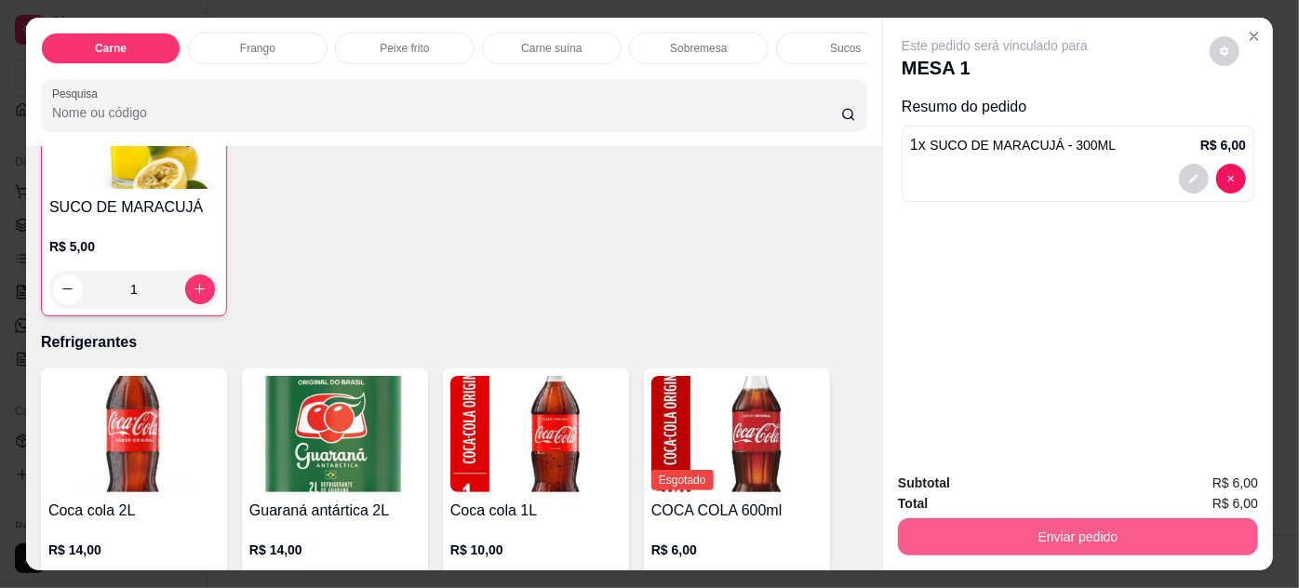
click at [1056, 532] on button "Enviar pedido" at bounding box center [1078, 536] width 360 height 37
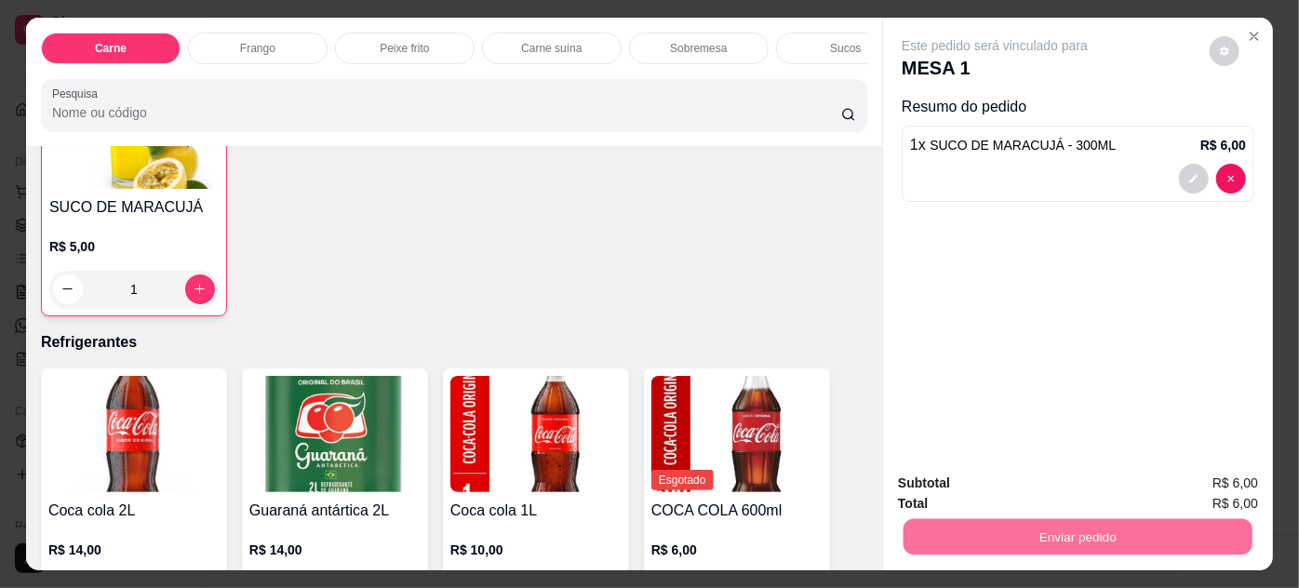
click at [1028, 476] on button "Não registrar e enviar pedido" at bounding box center [1017, 484] width 188 height 34
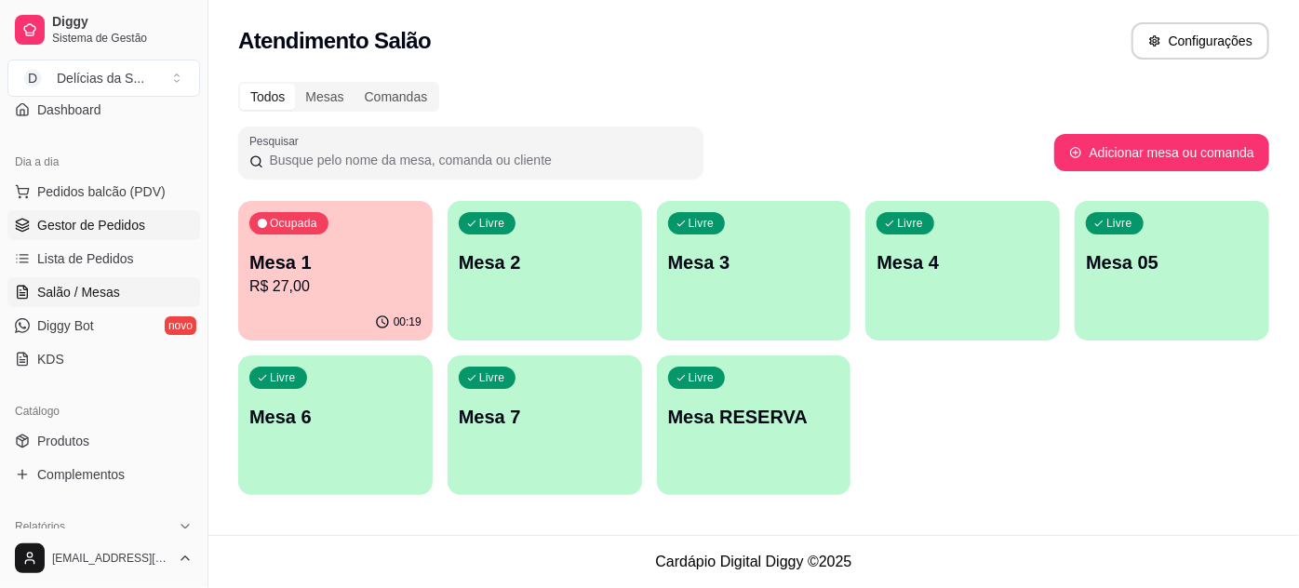
click at [87, 232] on span "Gestor de Pedidos" at bounding box center [91, 225] width 108 height 19
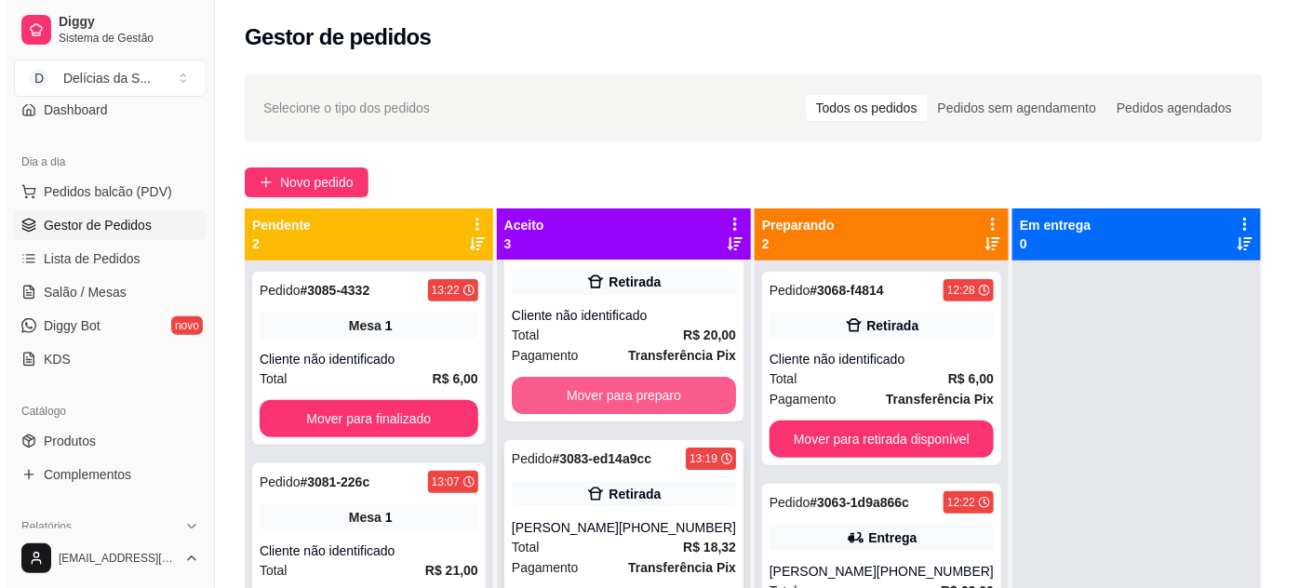
scroll to position [67, 0]
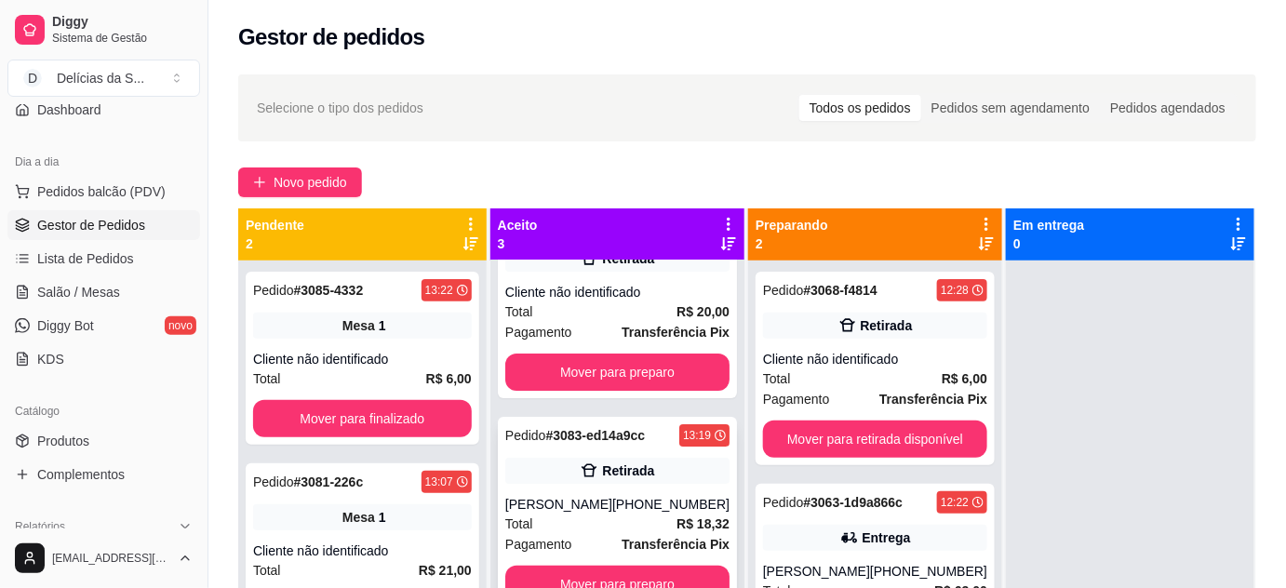
click at [615, 483] on div "Retirada" at bounding box center [617, 471] width 224 height 26
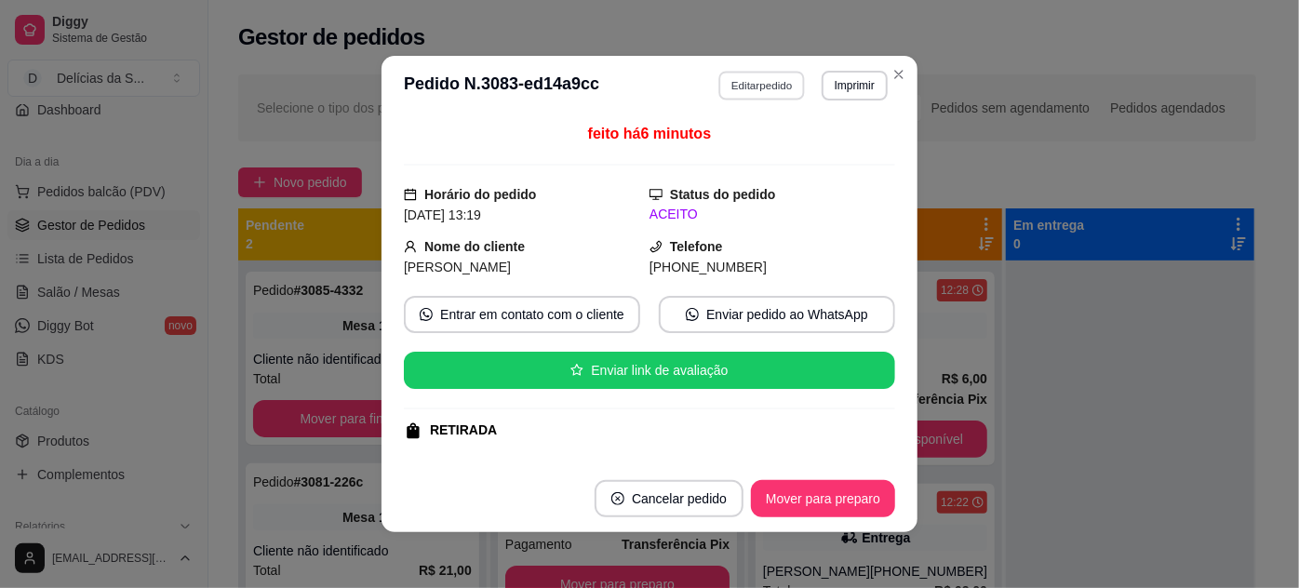
click at [759, 78] on button "Editar pedido" at bounding box center [762, 85] width 87 height 29
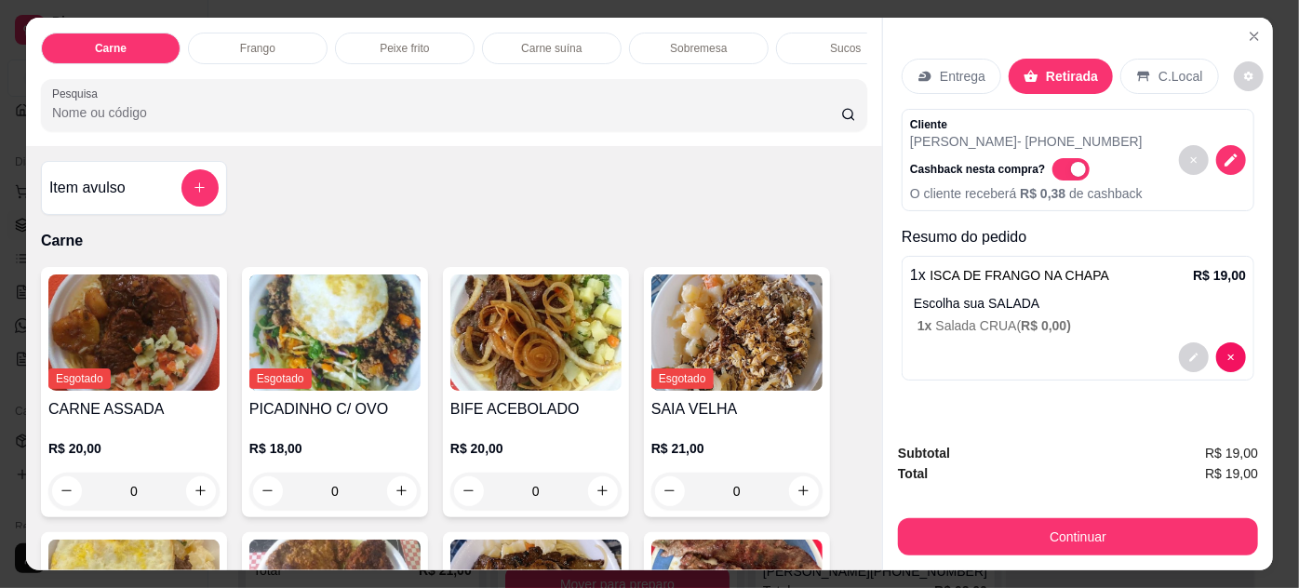
click at [968, 73] on p "Entrega" at bounding box center [963, 76] width 46 height 19
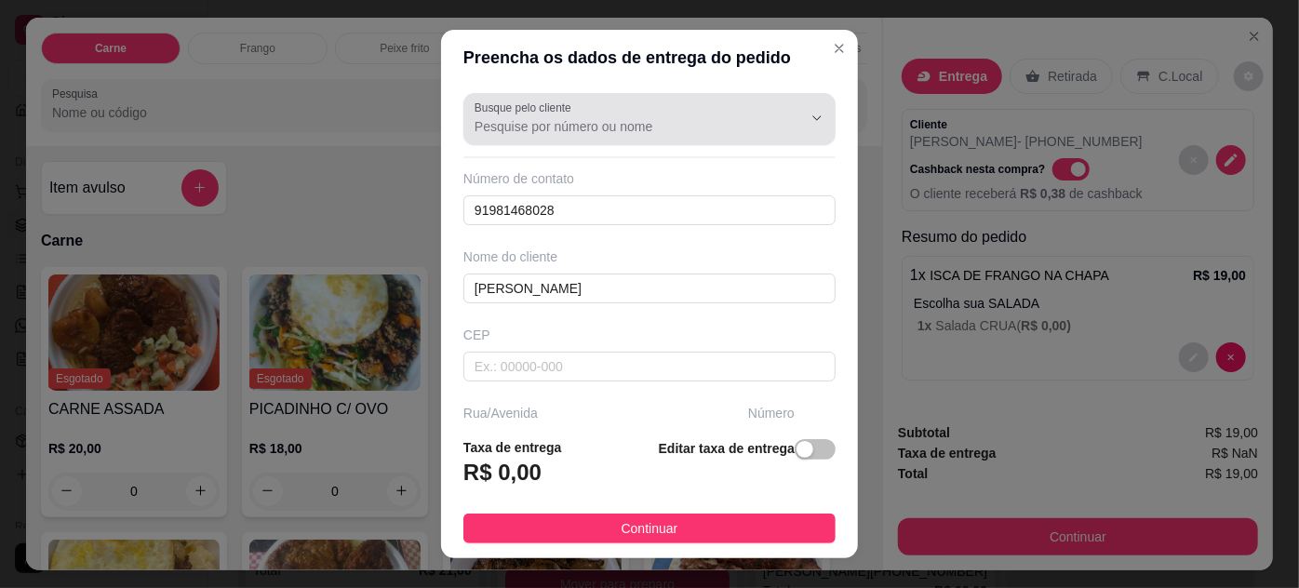
click at [584, 113] on div at bounding box center [650, 119] width 350 height 37
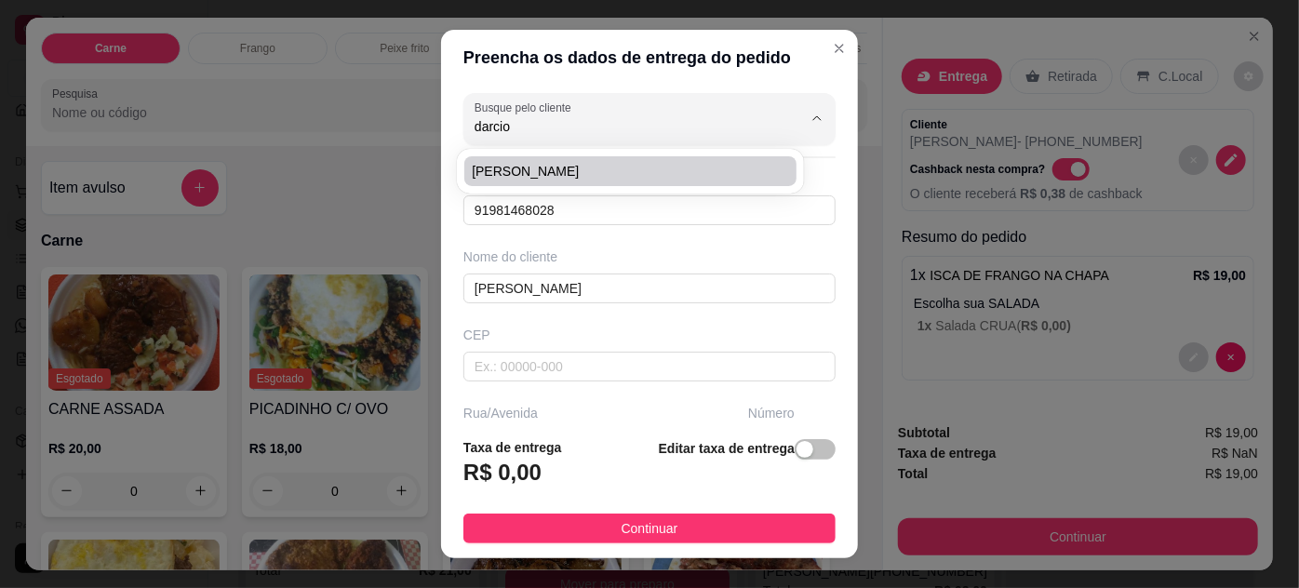
click at [596, 166] on span "[PERSON_NAME]" at bounding box center [621, 171] width 298 height 19
type input "[PERSON_NAME]"
type input "66083340"
type input "Travessa Humaitá"
type input "967"
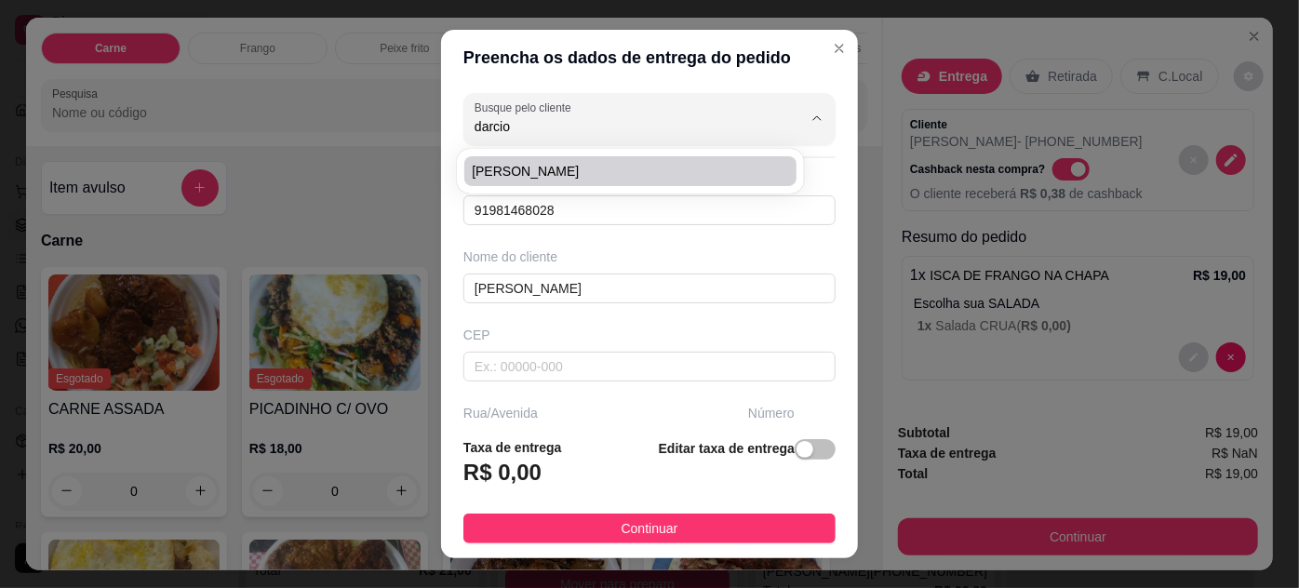
type input "Pedreira"
type input "[GEOGRAPHIC_DATA]"
type input "Ap 1802 T1"
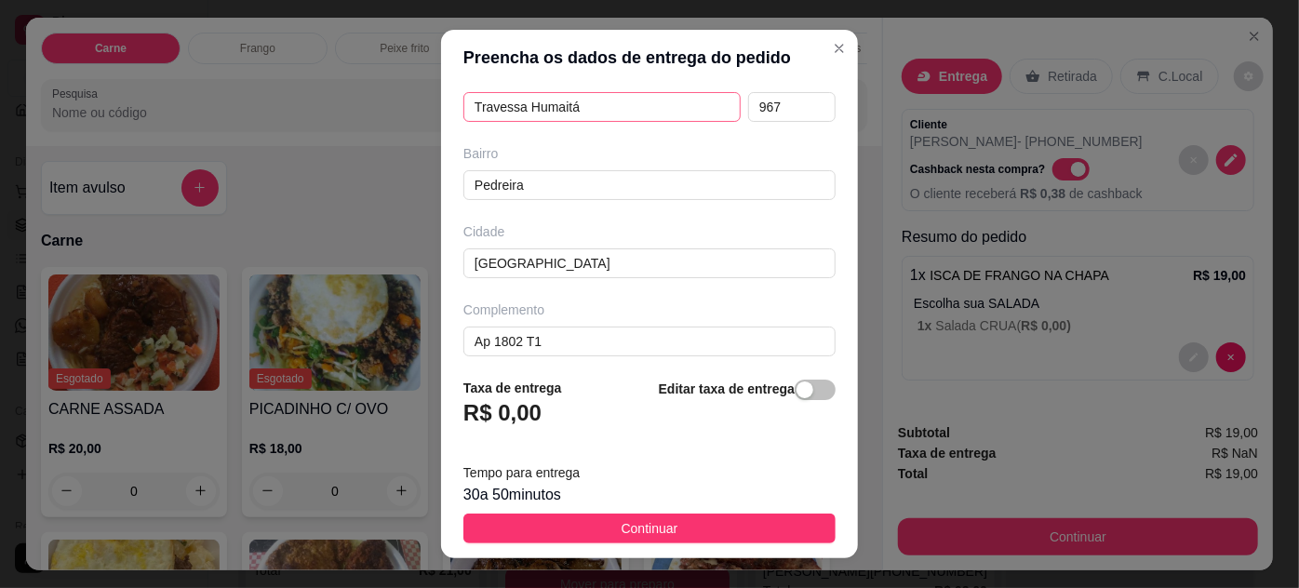
scroll to position [344, 0]
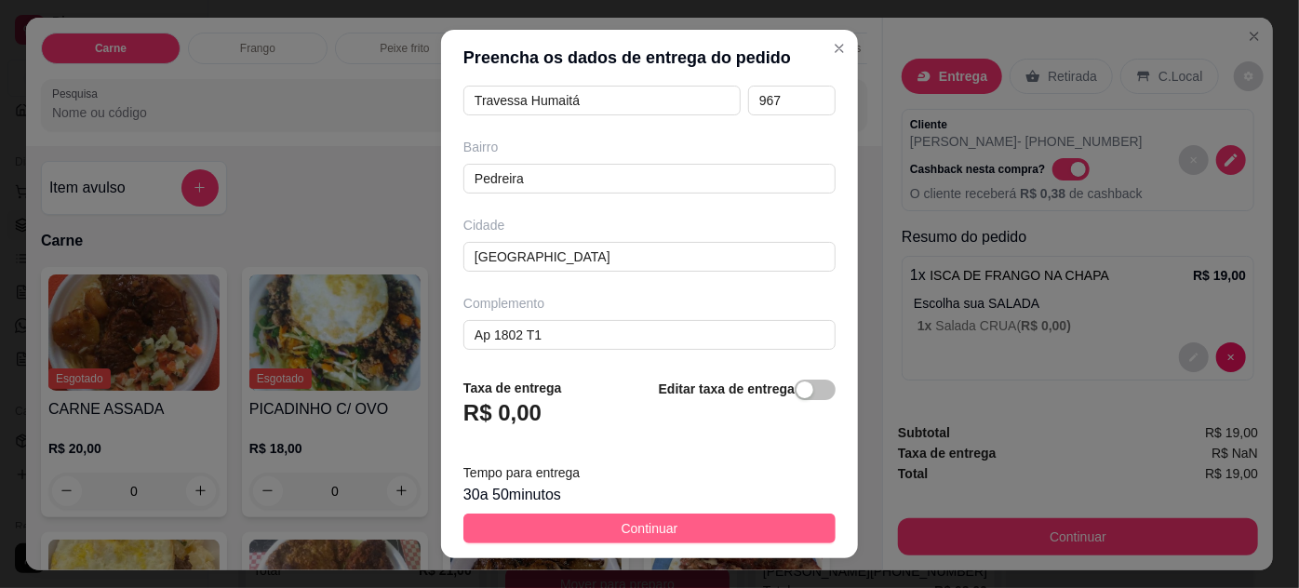
type input "[PERSON_NAME]"
click at [741, 528] on button "Continuar" at bounding box center [650, 529] width 372 height 30
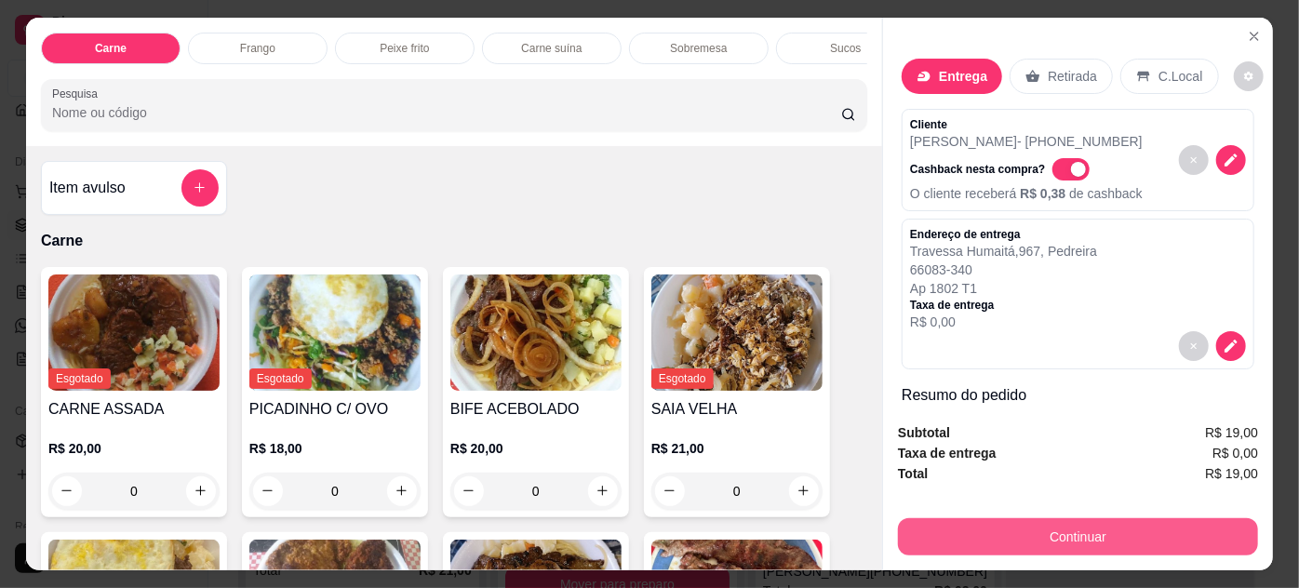
click at [1057, 534] on button "Continuar" at bounding box center [1078, 536] width 360 height 37
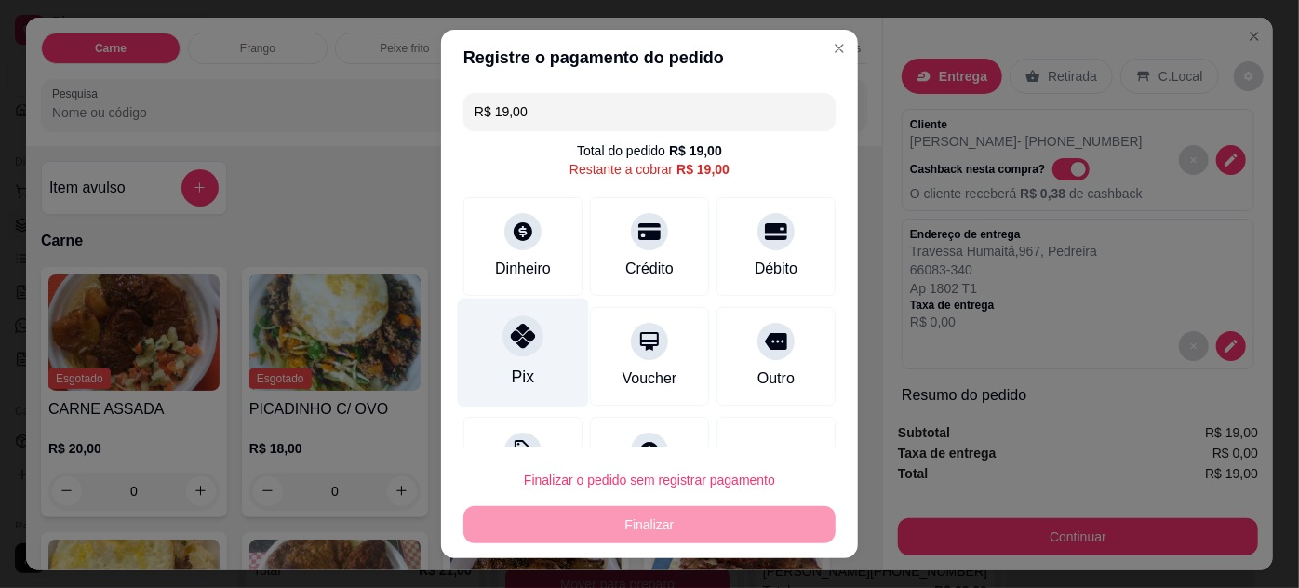
drag, startPoint x: 507, startPoint y: 369, endPoint x: 575, endPoint y: 371, distance: 68.0
click at [512, 369] on div "Pix" at bounding box center [523, 377] width 22 height 24
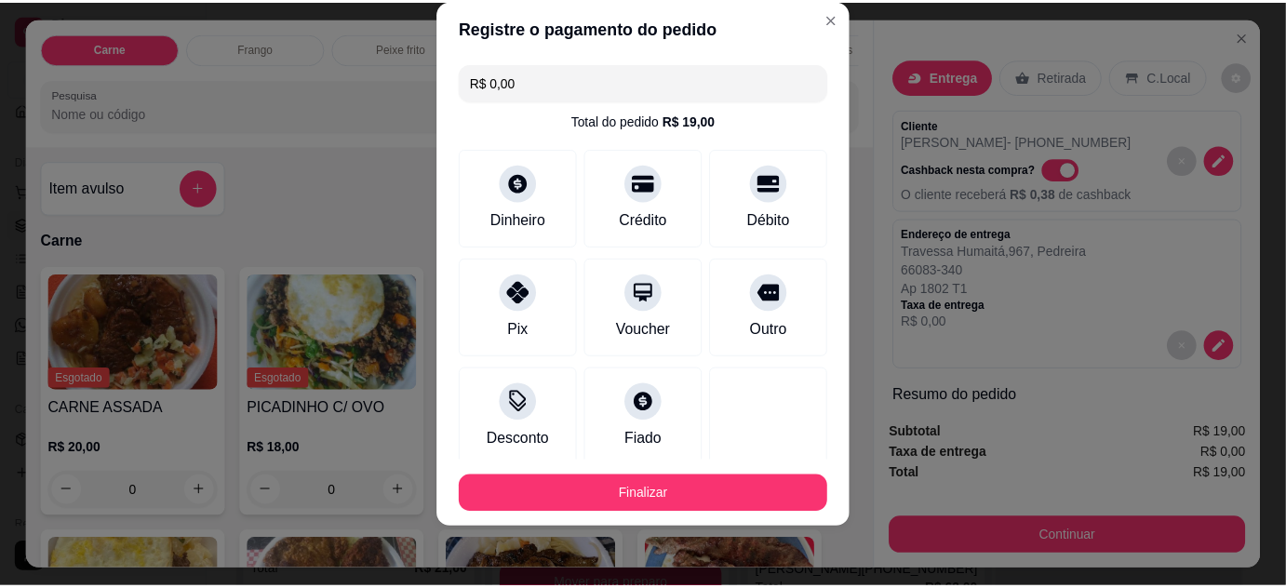
scroll to position [106, 0]
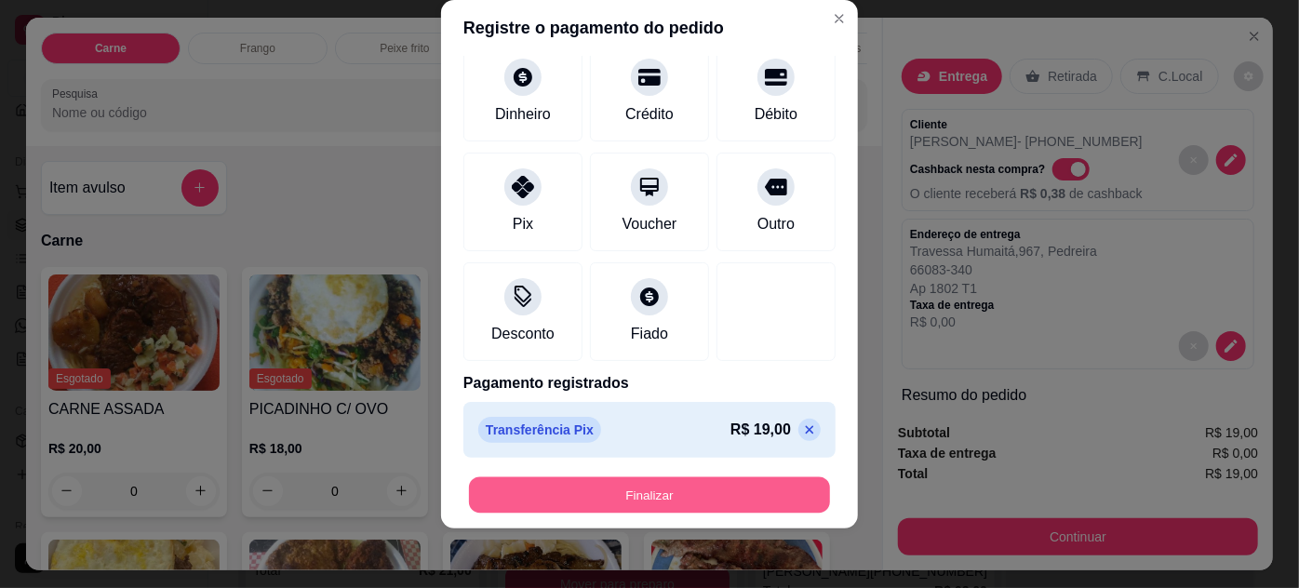
click at [717, 488] on button "Finalizar" at bounding box center [649, 495] width 361 height 36
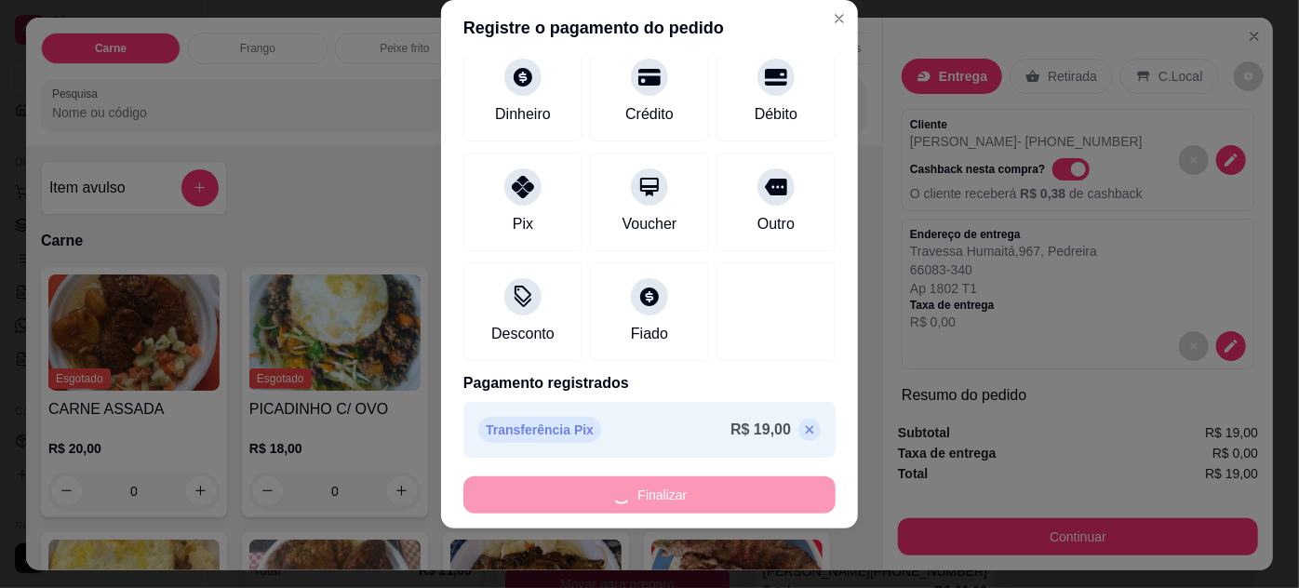
type input "-R$ 19,00"
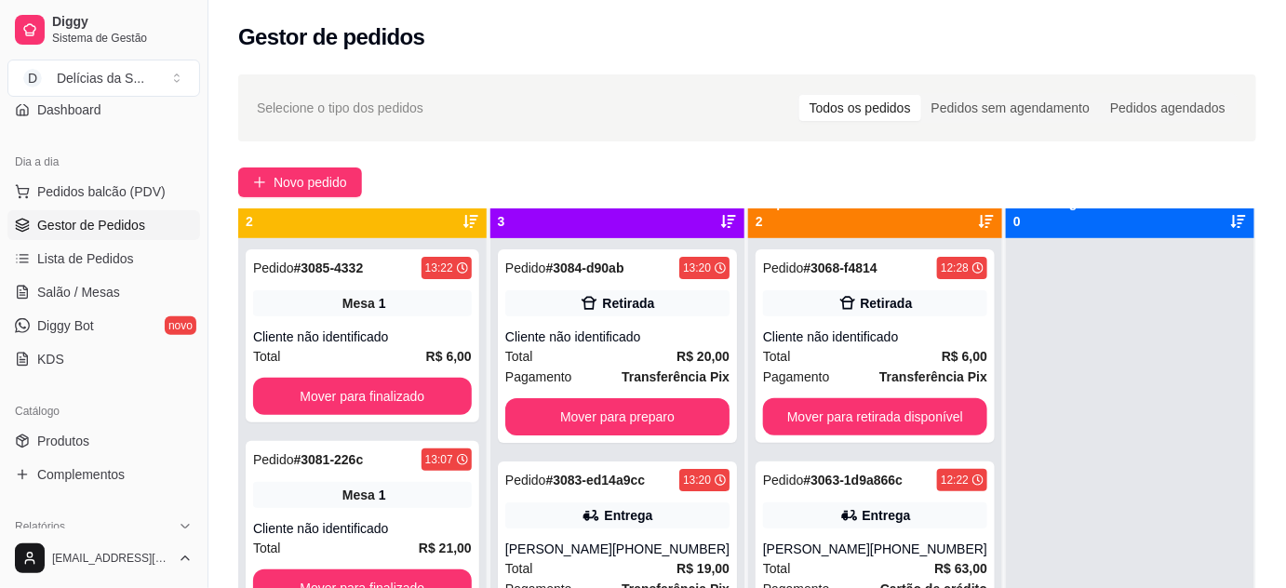
scroll to position [0, 0]
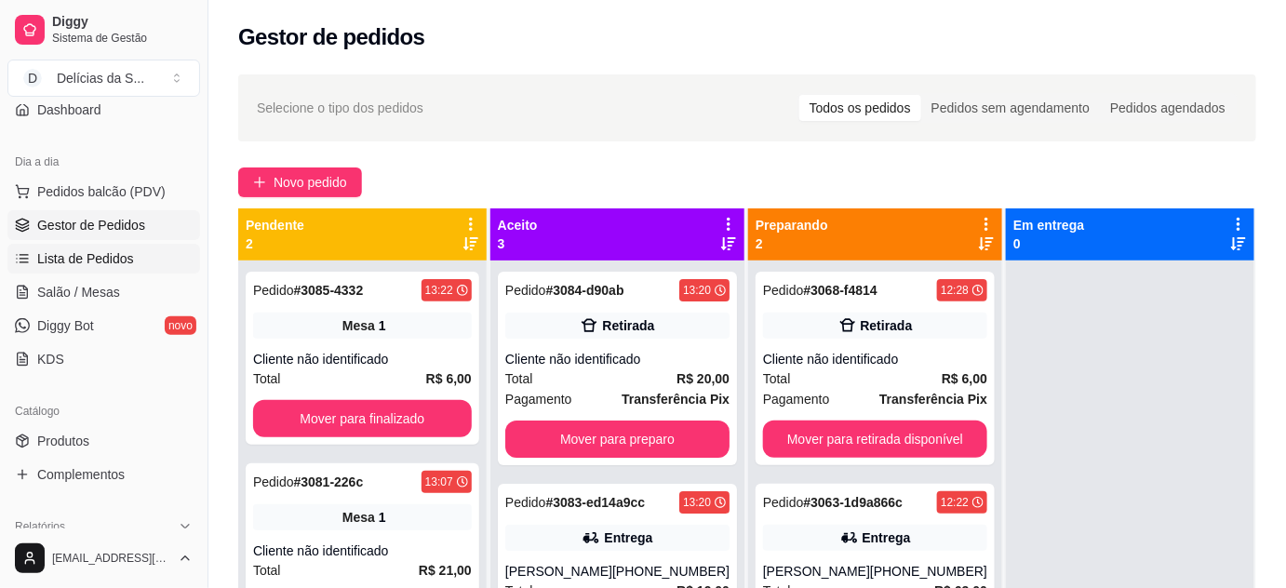
click at [75, 250] on span "Lista de Pedidos" at bounding box center [85, 258] width 97 height 19
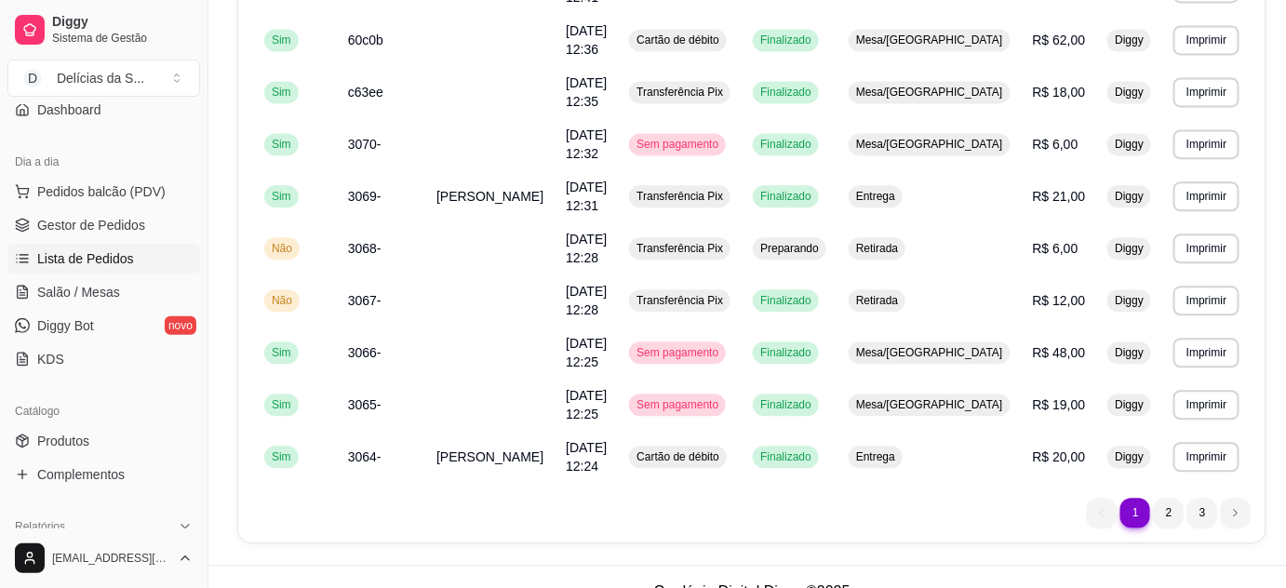
scroll to position [1347, 0]
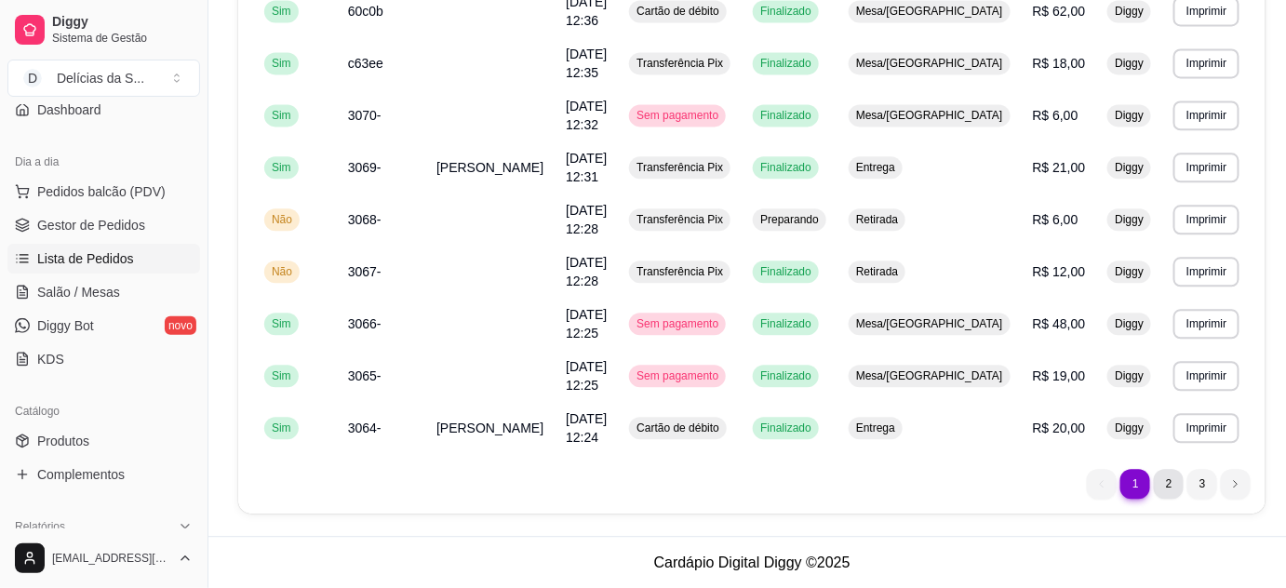
click at [1159, 485] on li "2" at bounding box center [1169, 484] width 30 height 30
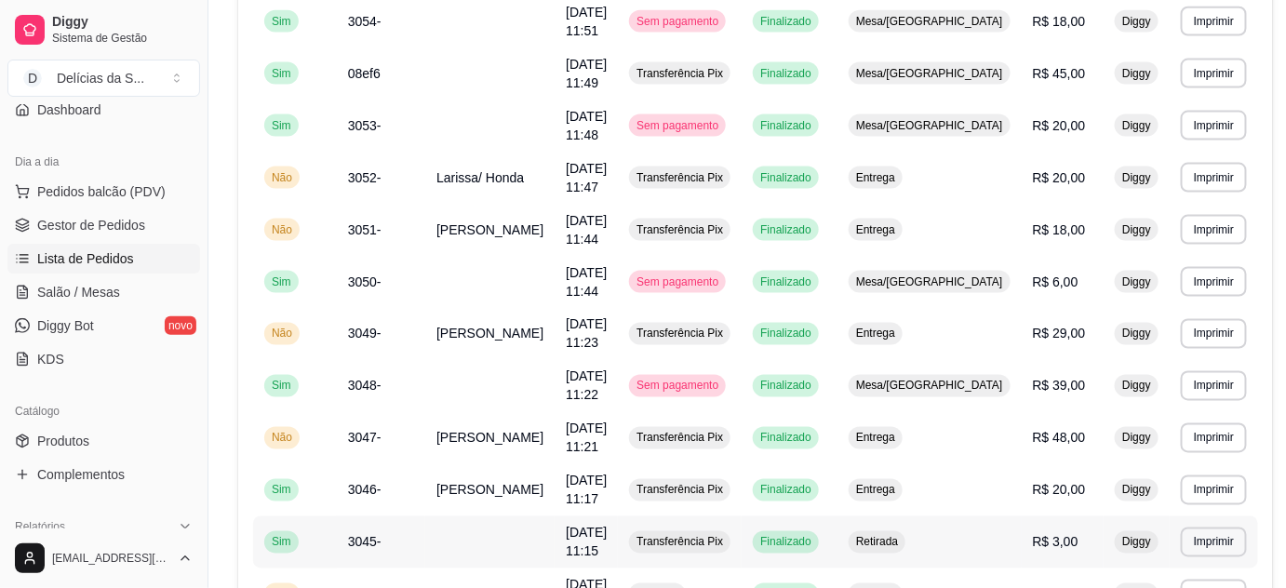
scroll to position [839, 0]
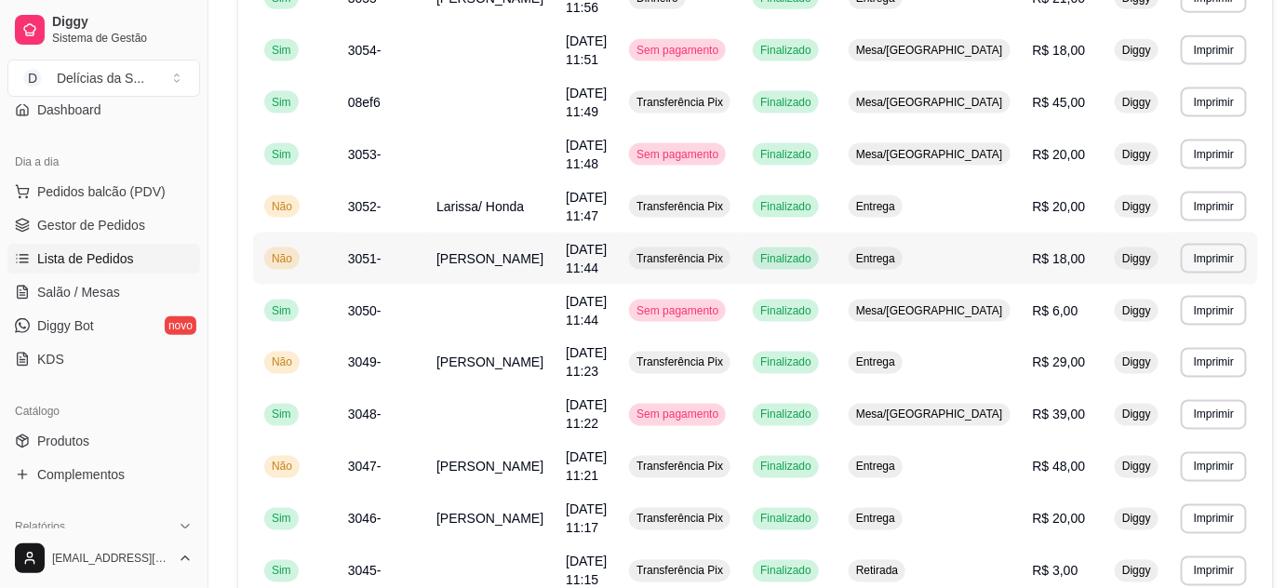
click at [532, 275] on td "[PERSON_NAME]" at bounding box center [489, 259] width 129 height 52
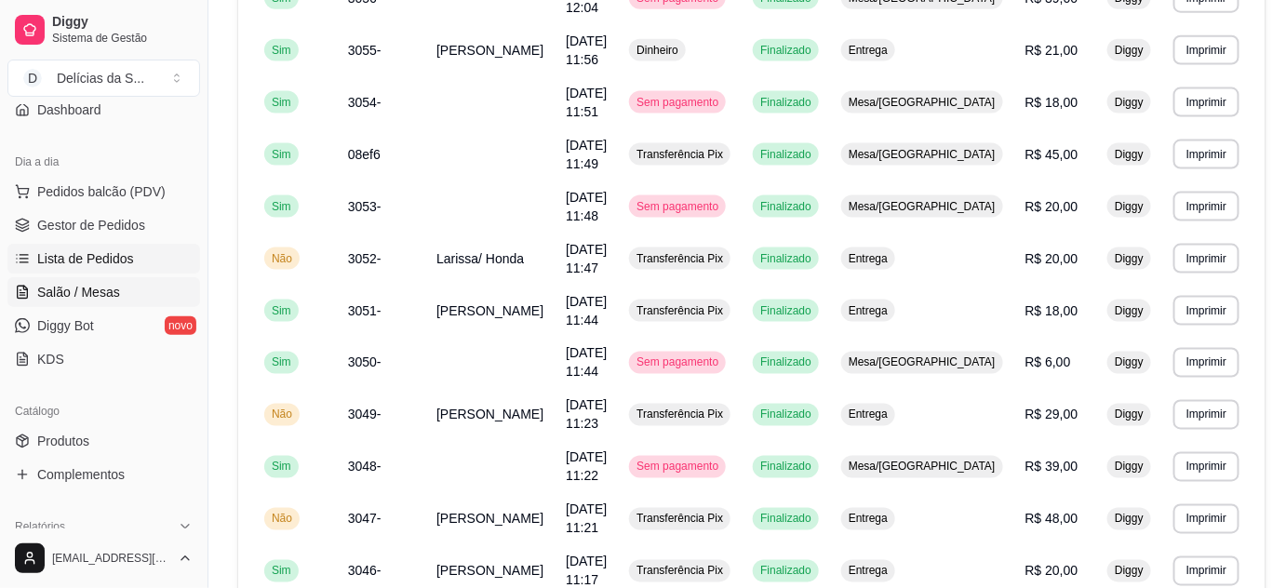
click at [84, 297] on span "Salão / Mesas" at bounding box center [78, 292] width 83 height 19
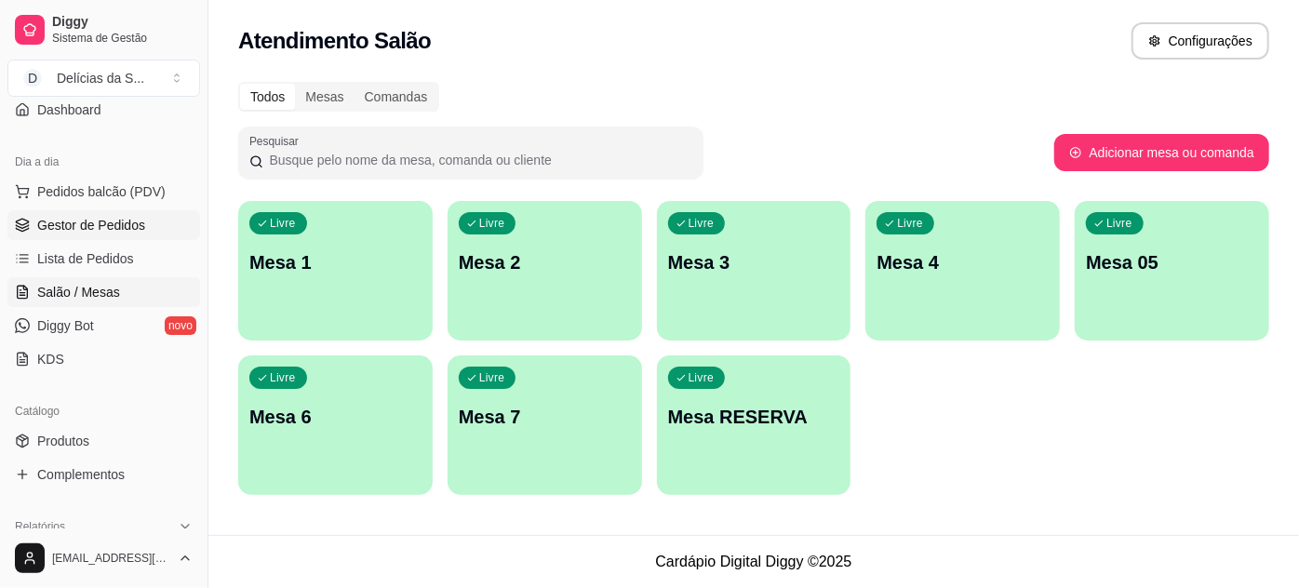
click at [89, 220] on span "Gestor de Pedidos" at bounding box center [91, 225] width 108 height 19
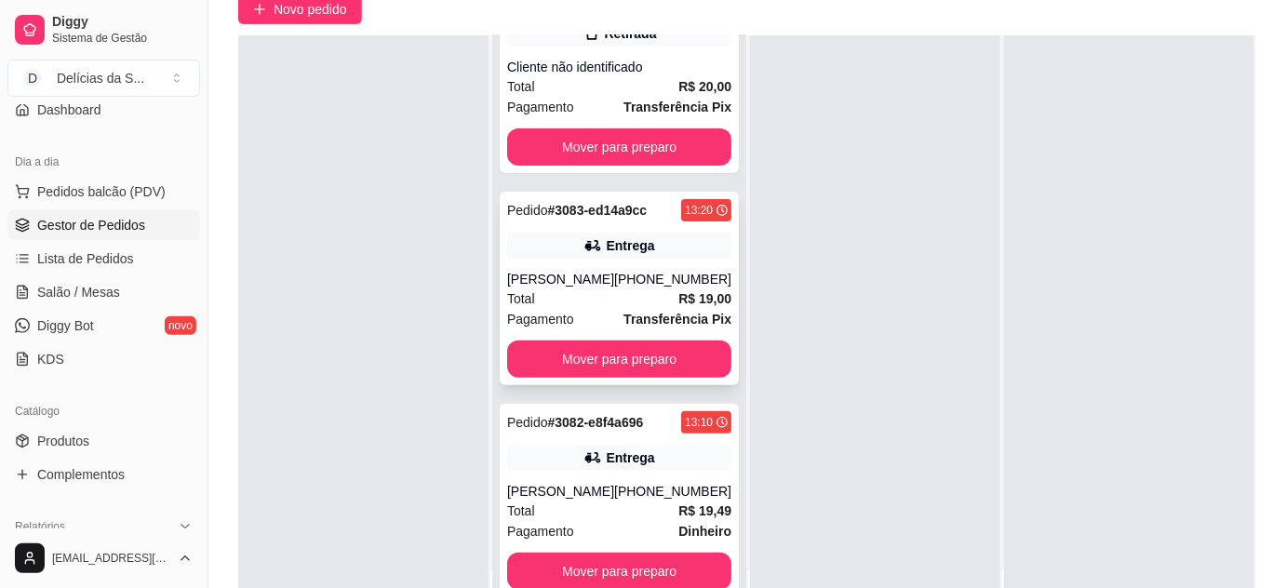
scroll to position [283, 0]
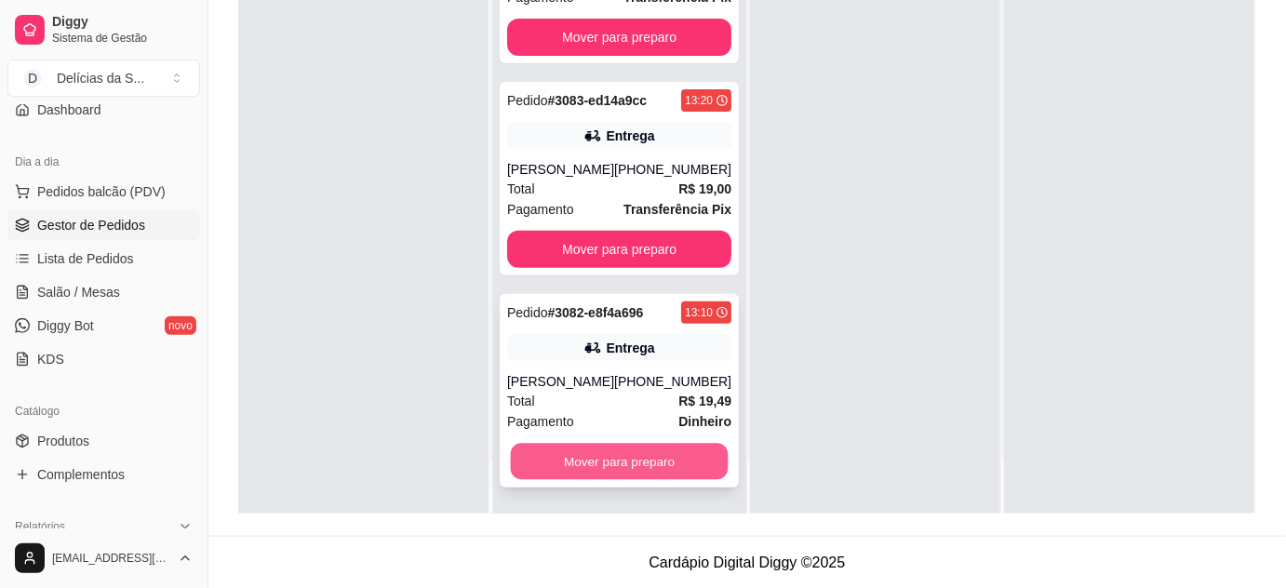
click at [643, 472] on button "Mover para preparo" at bounding box center [620, 462] width 218 height 36
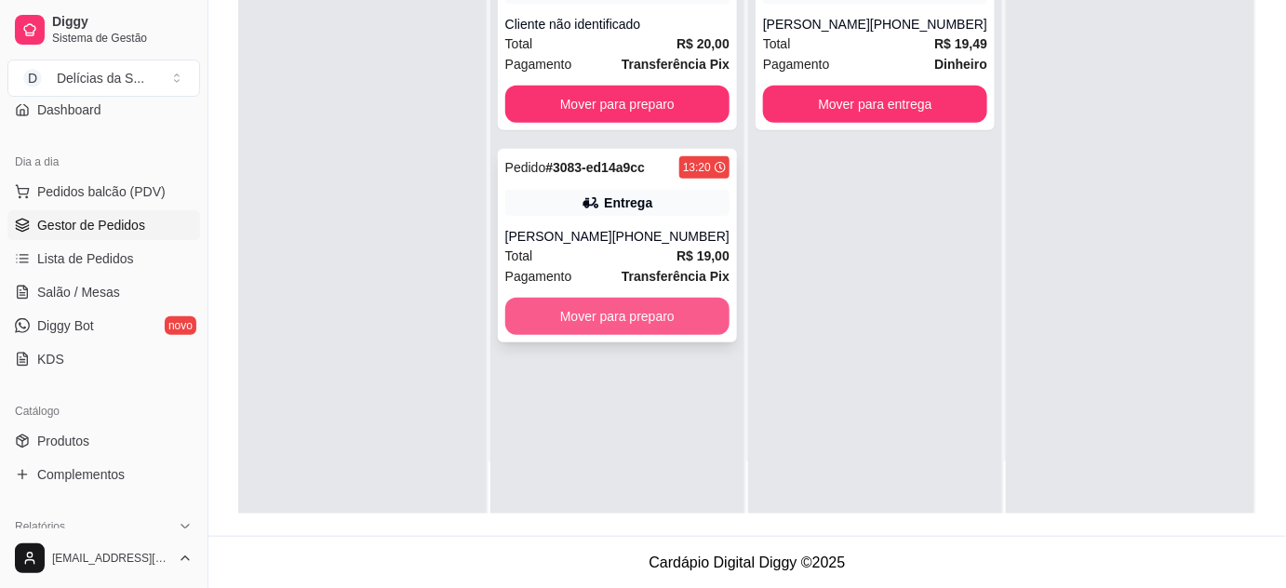
click at [675, 316] on button "Mover para preparo" at bounding box center [617, 316] width 224 height 37
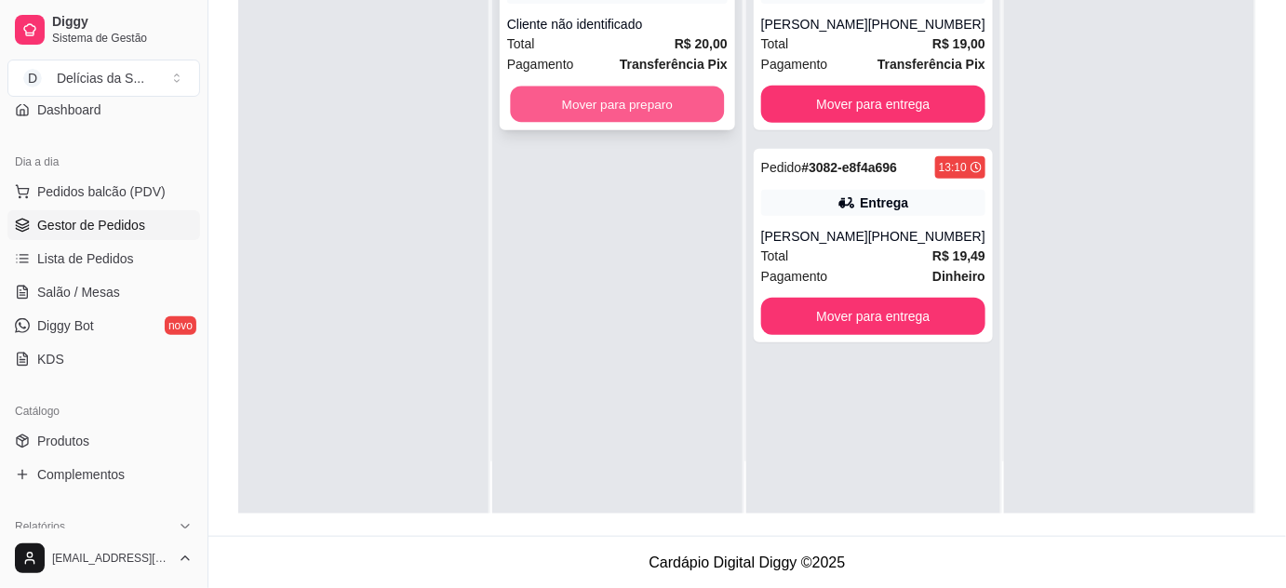
click at [618, 118] on button "Mover para preparo" at bounding box center [617, 105] width 214 height 36
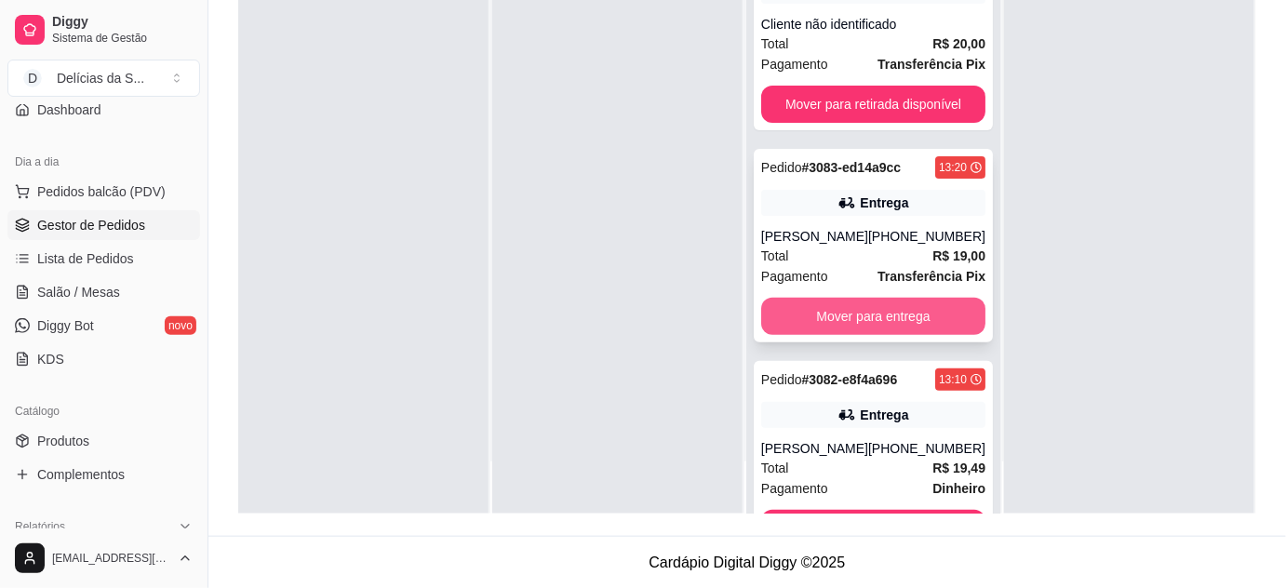
click at [840, 314] on button "Mover para entrega" at bounding box center [873, 316] width 224 height 37
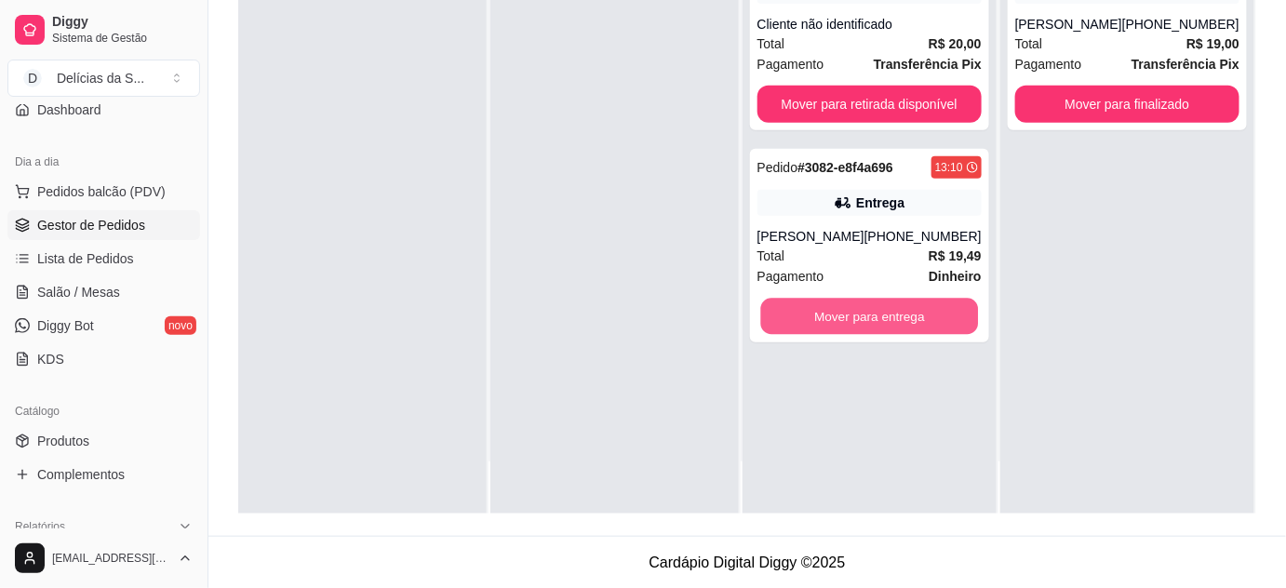
click at [840, 309] on button "Mover para entrega" at bounding box center [869, 317] width 218 height 36
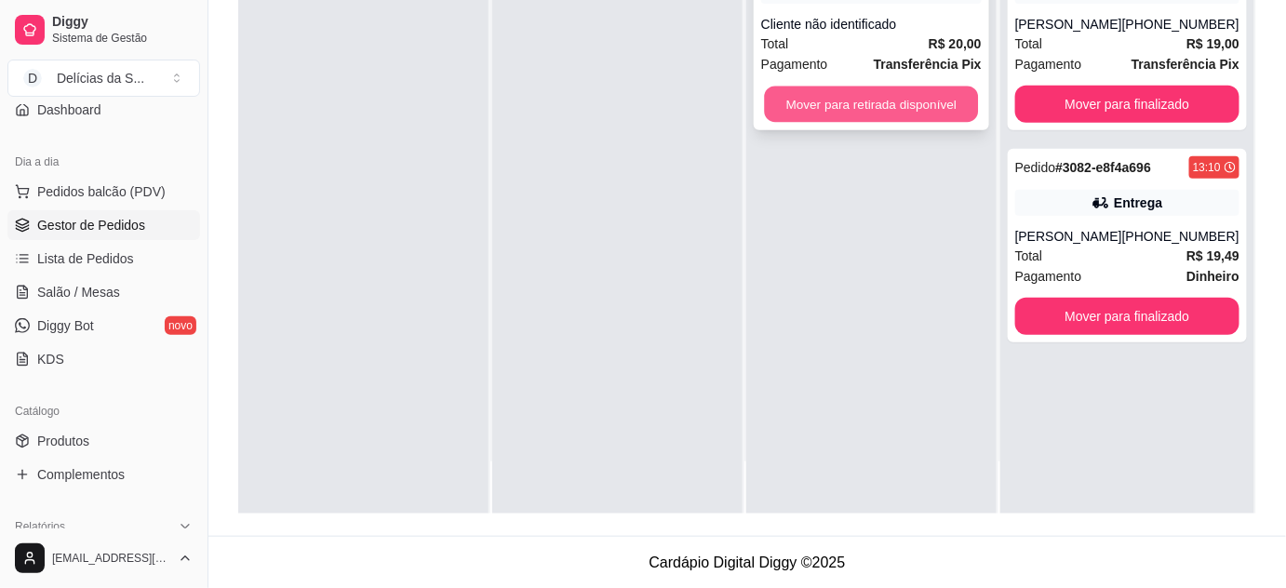
click at [814, 91] on button "Mover para retirada disponível" at bounding box center [871, 105] width 214 height 36
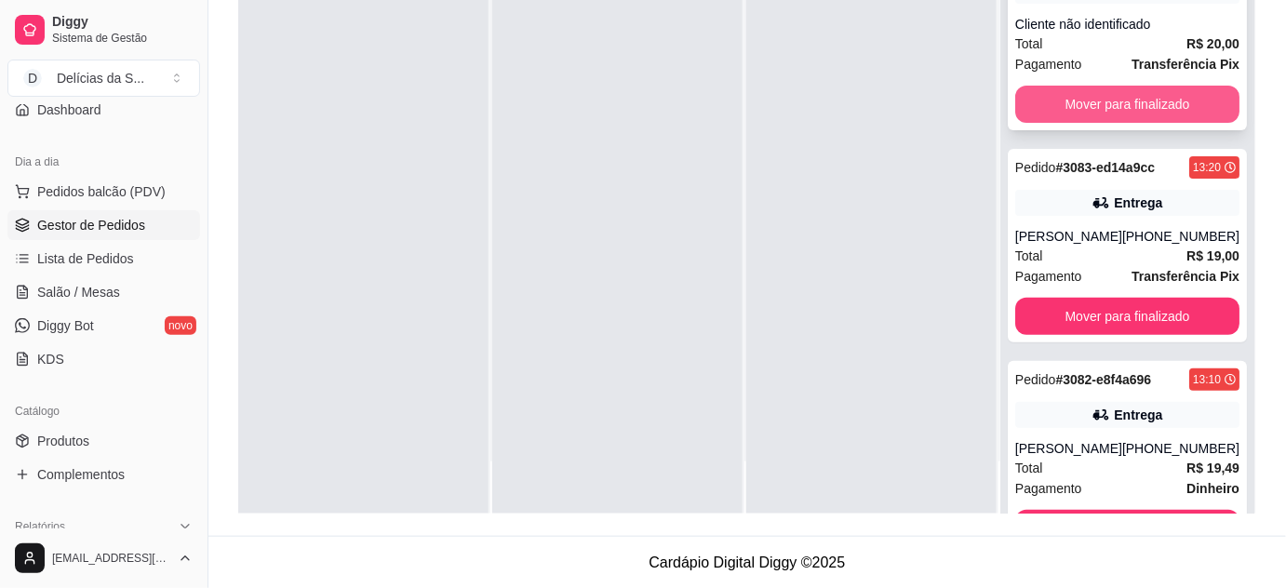
click at [1122, 108] on button "Mover para finalizado" at bounding box center [1127, 104] width 224 height 37
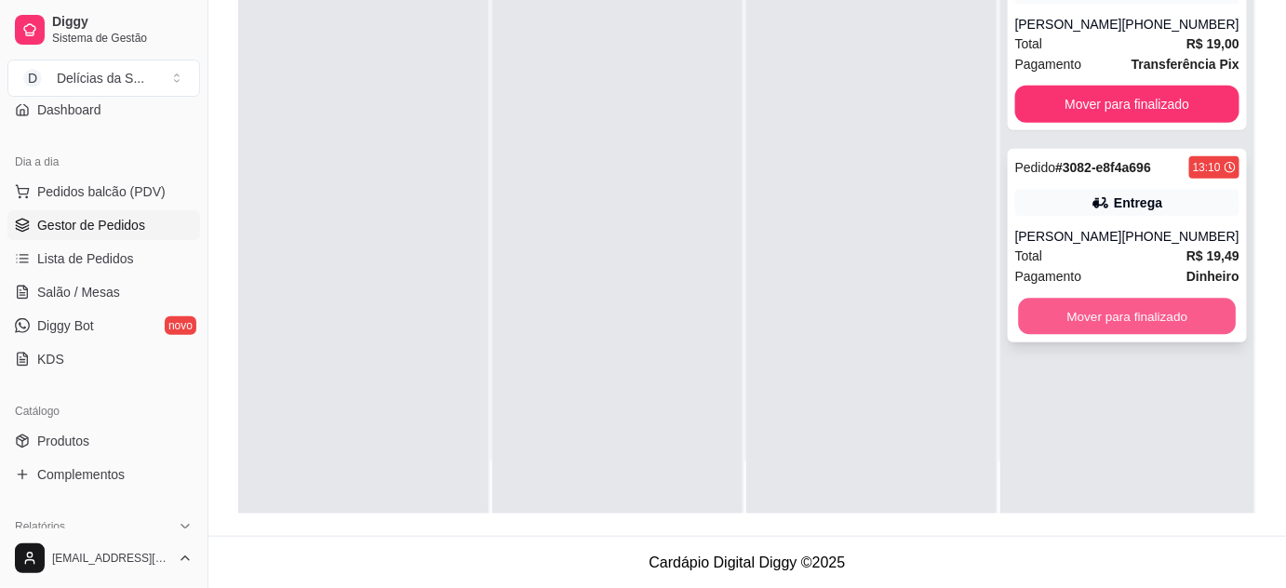
click at [1124, 304] on button "Mover para finalizado" at bounding box center [1127, 317] width 218 height 36
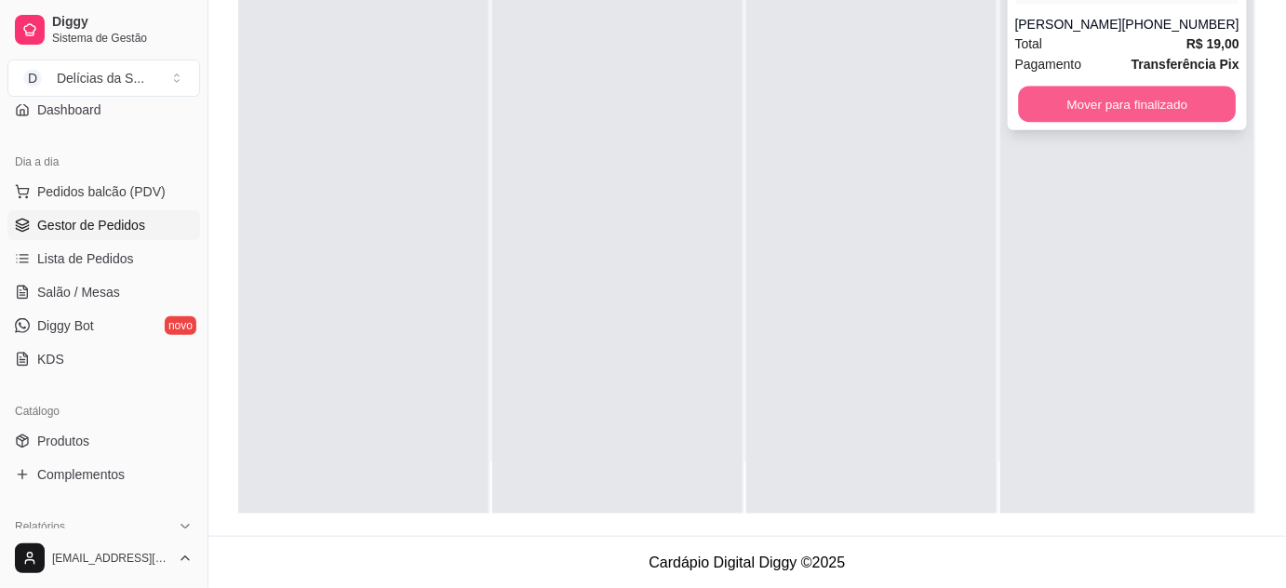
click at [1114, 115] on button "Mover para finalizado" at bounding box center [1127, 105] width 218 height 36
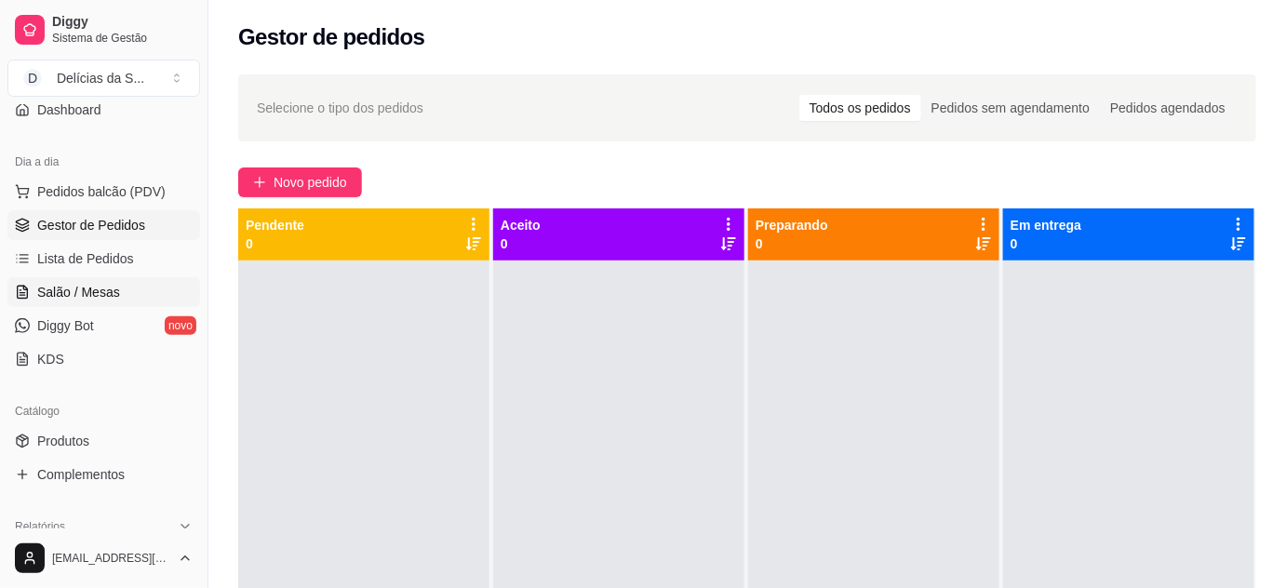
click at [115, 294] on span "Salão / Mesas" at bounding box center [78, 292] width 83 height 19
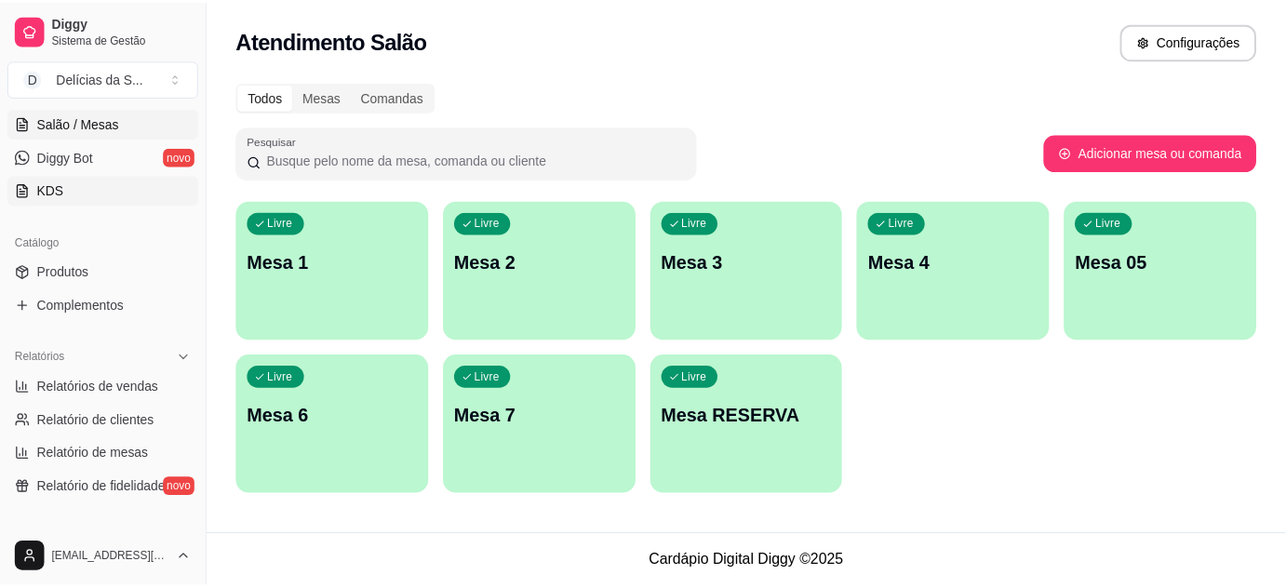
scroll to position [507, 0]
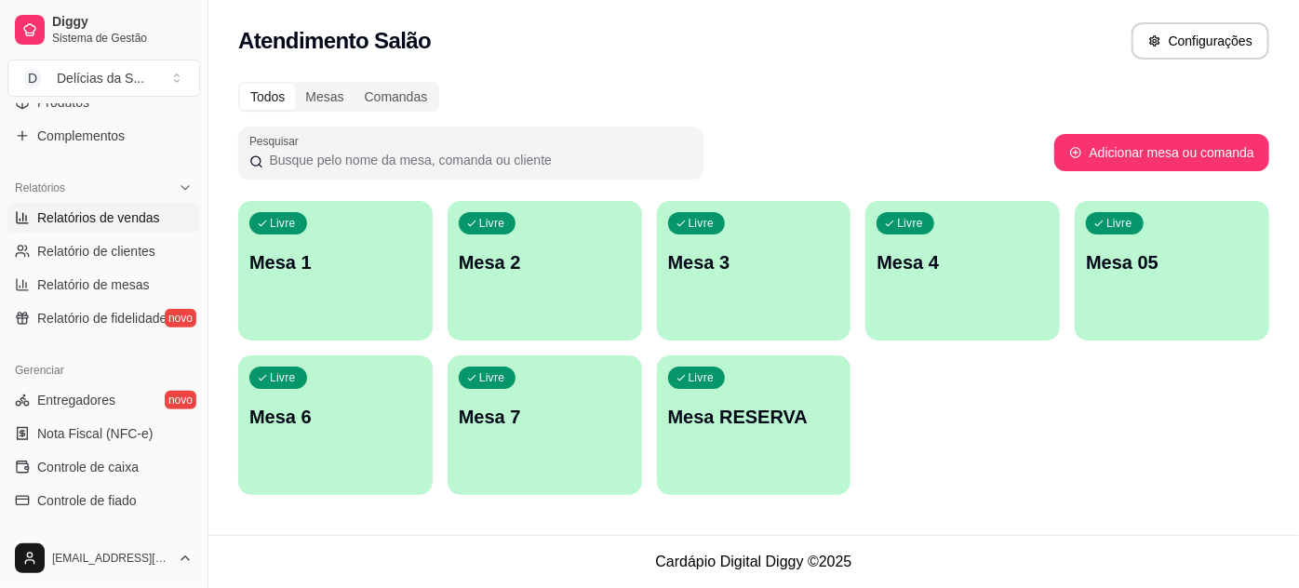
click at [157, 218] on link "Relatórios de vendas" at bounding box center [103, 218] width 193 height 30
select select "ALL"
select select "0"
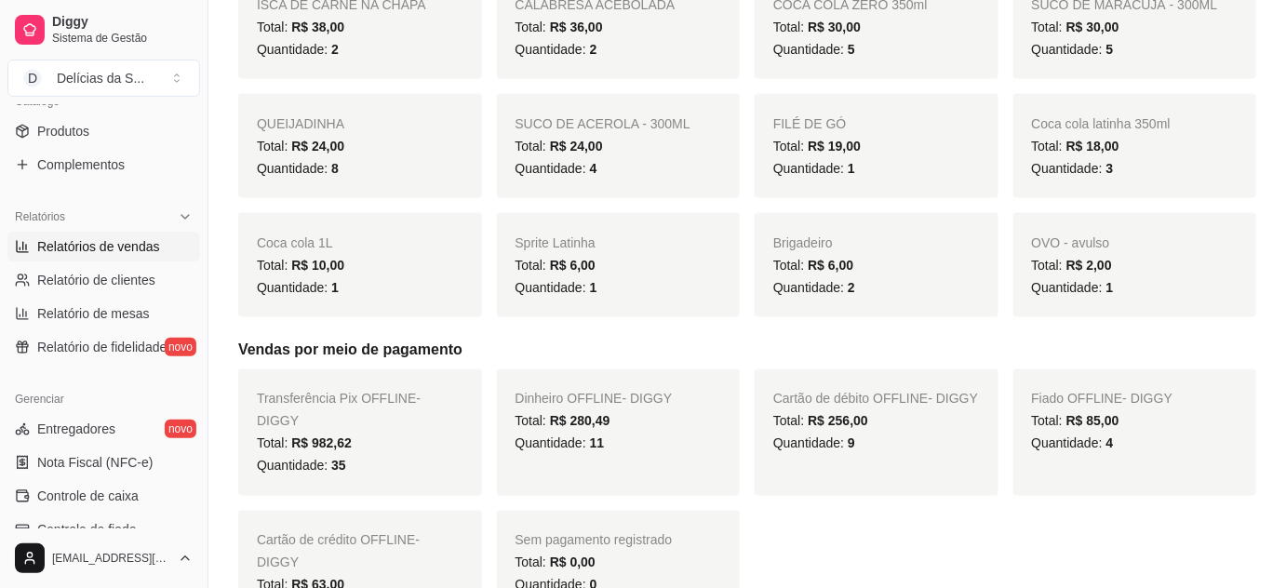
scroll to position [507, 0]
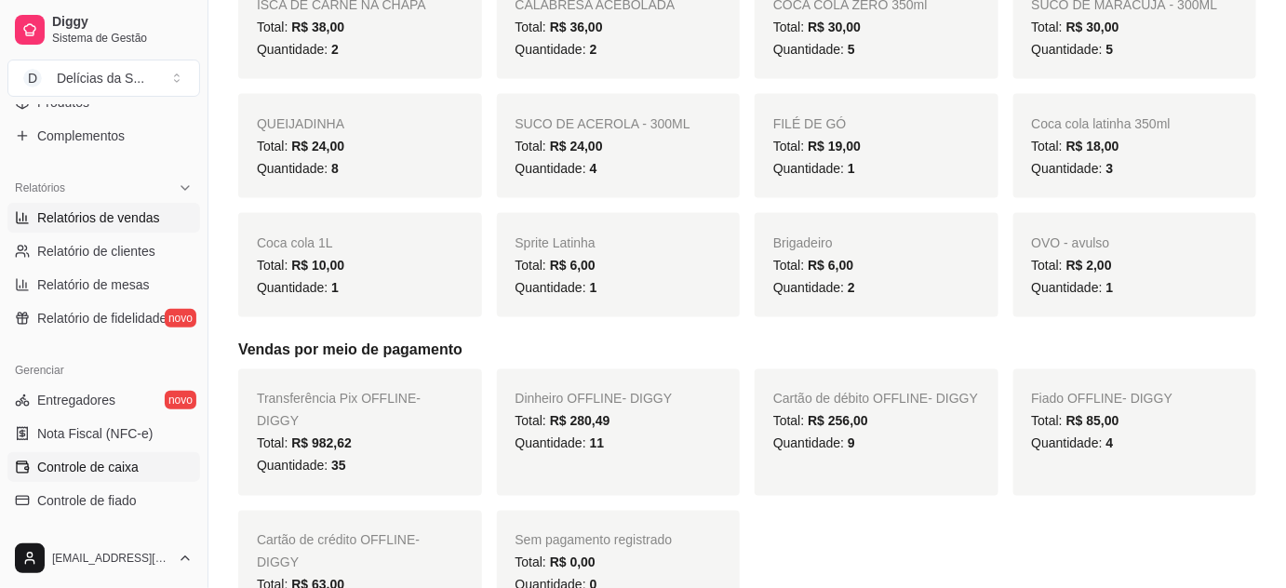
click at [128, 465] on span "Controle de caixa" at bounding box center [87, 467] width 101 height 19
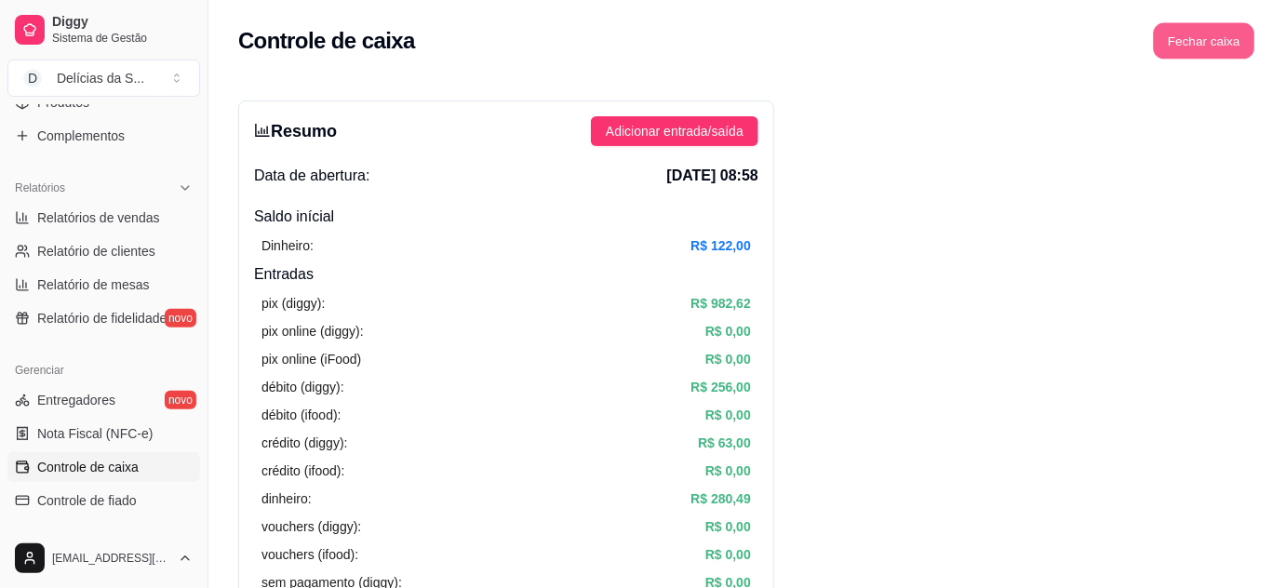
click at [1215, 43] on button "Fechar caixa" at bounding box center [1204, 41] width 101 height 36
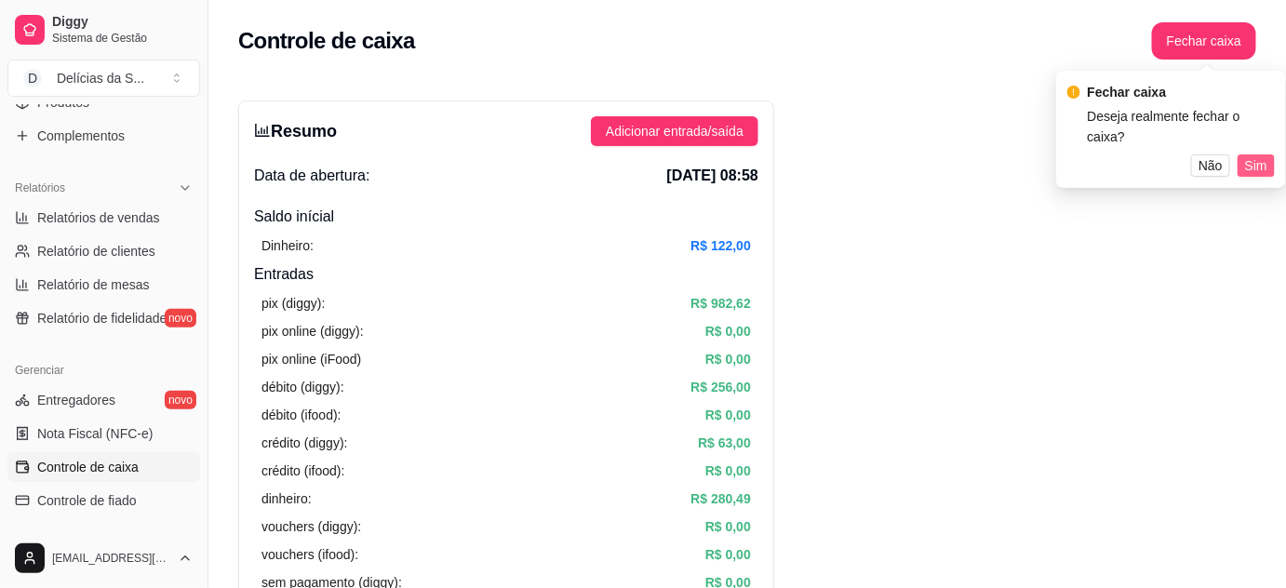
click at [1260, 155] on span "Sim" at bounding box center [1256, 165] width 22 height 20
